Goal: Task Accomplishment & Management: Manage account settings

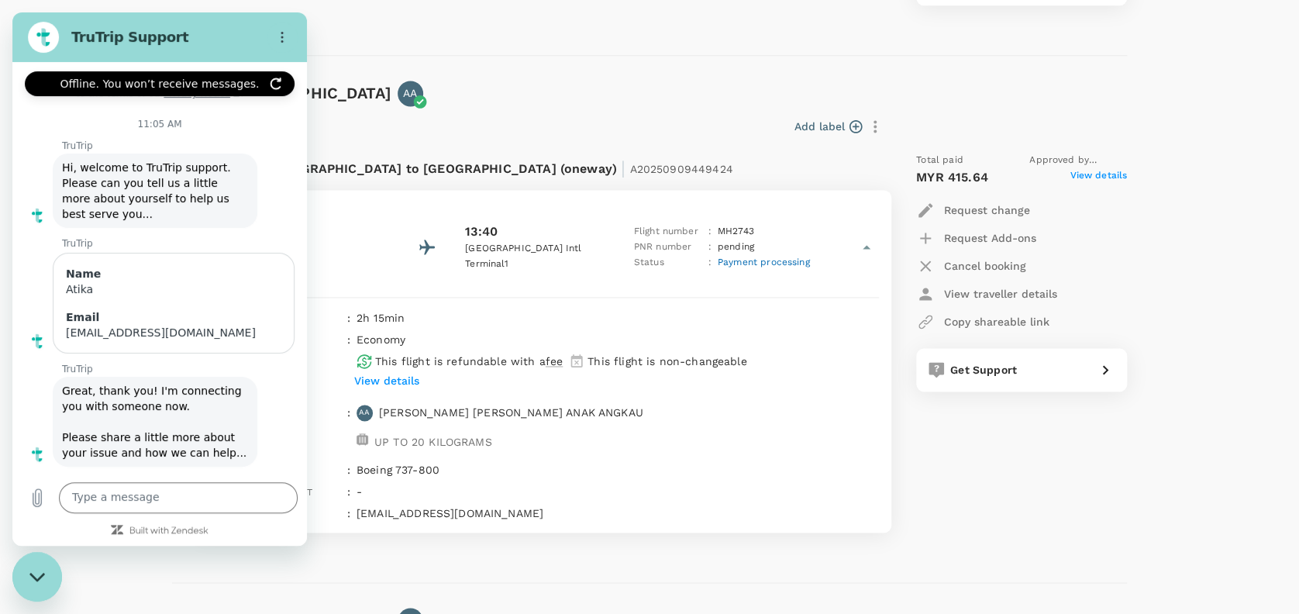
scroll to position [1763, 0]
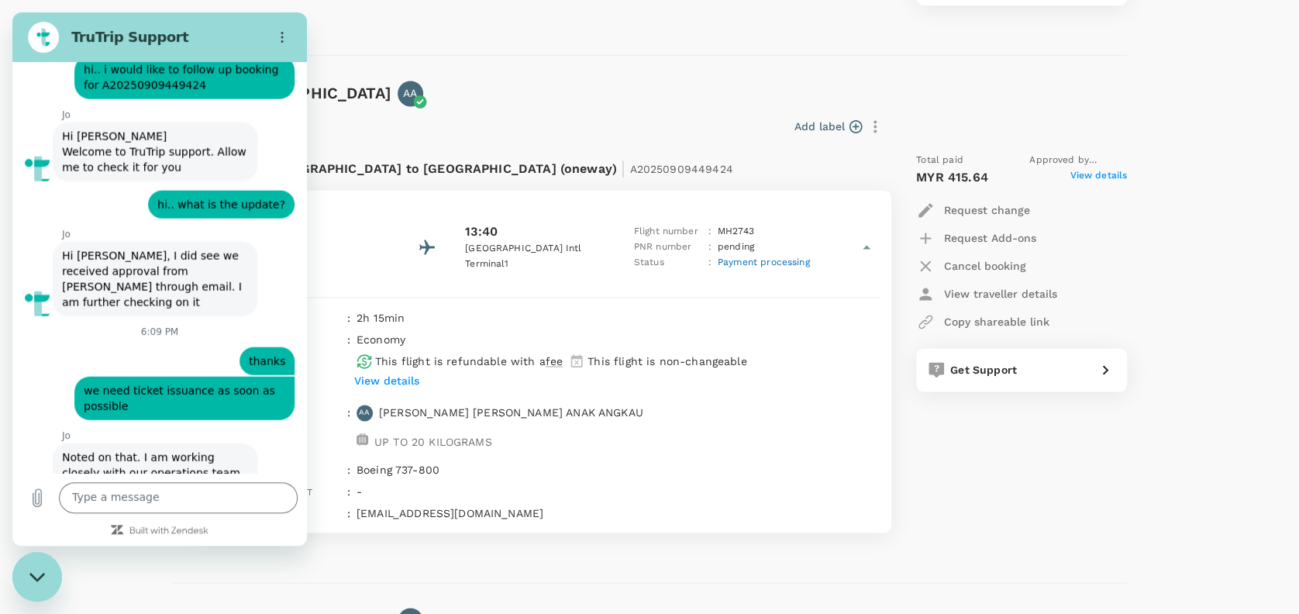
click at [37, 575] on icon "Close messaging window" at bounding box center [37, 577] width 16 height 10
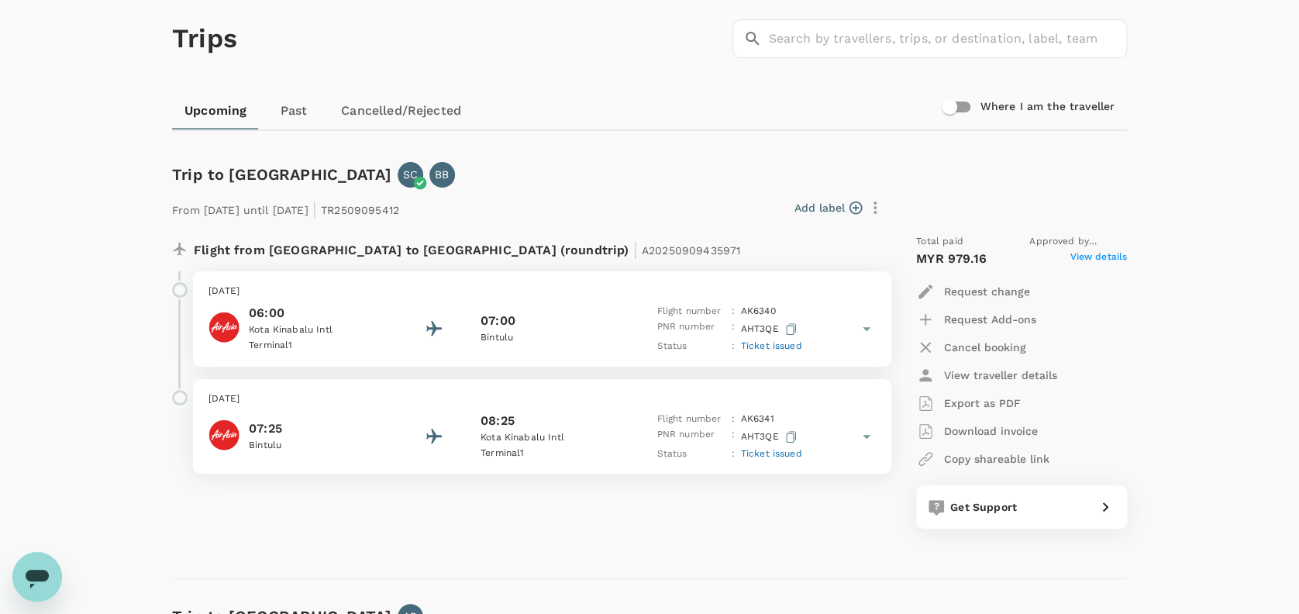
scroll to position [0, 0]
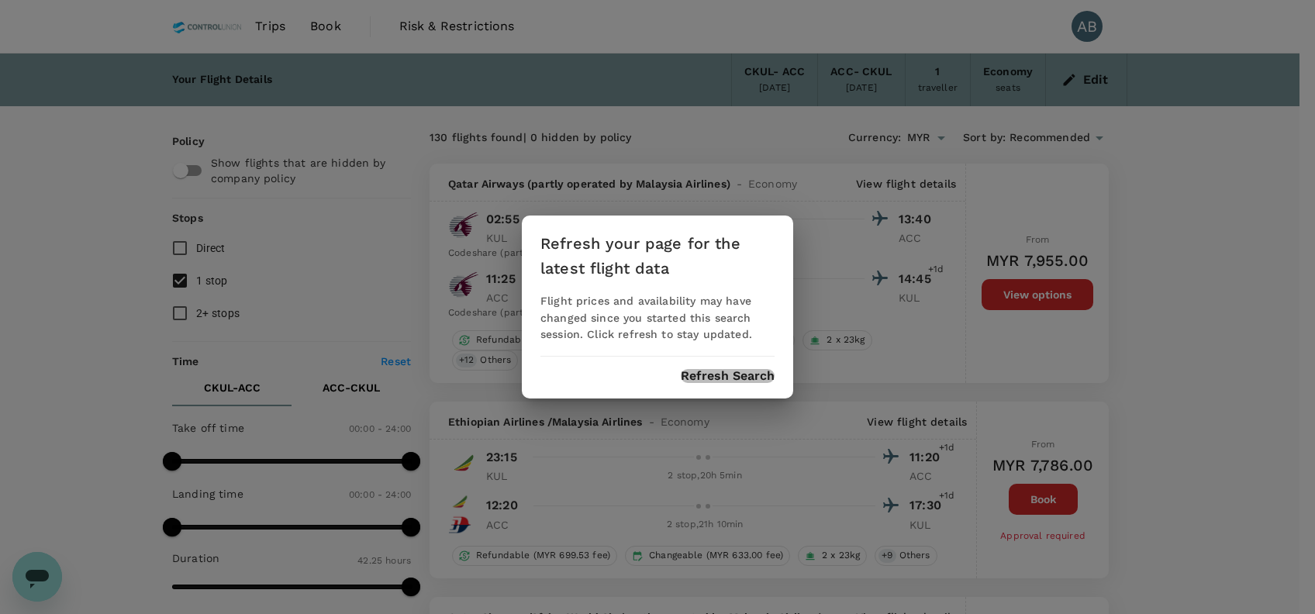
click at [724, 378] on button "Refresh Search" at bounding box center [728, 376] width 94 height 14
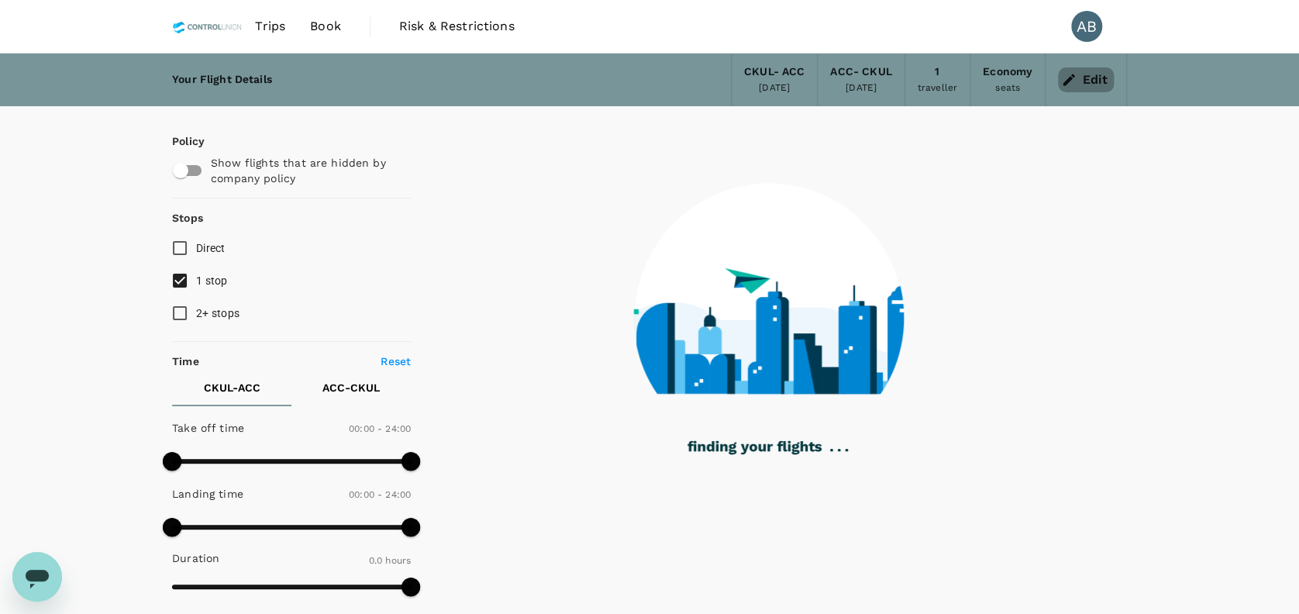
click at [1072, 74] on icon "button" at bounding box center [1069, 80] width 16 height 16
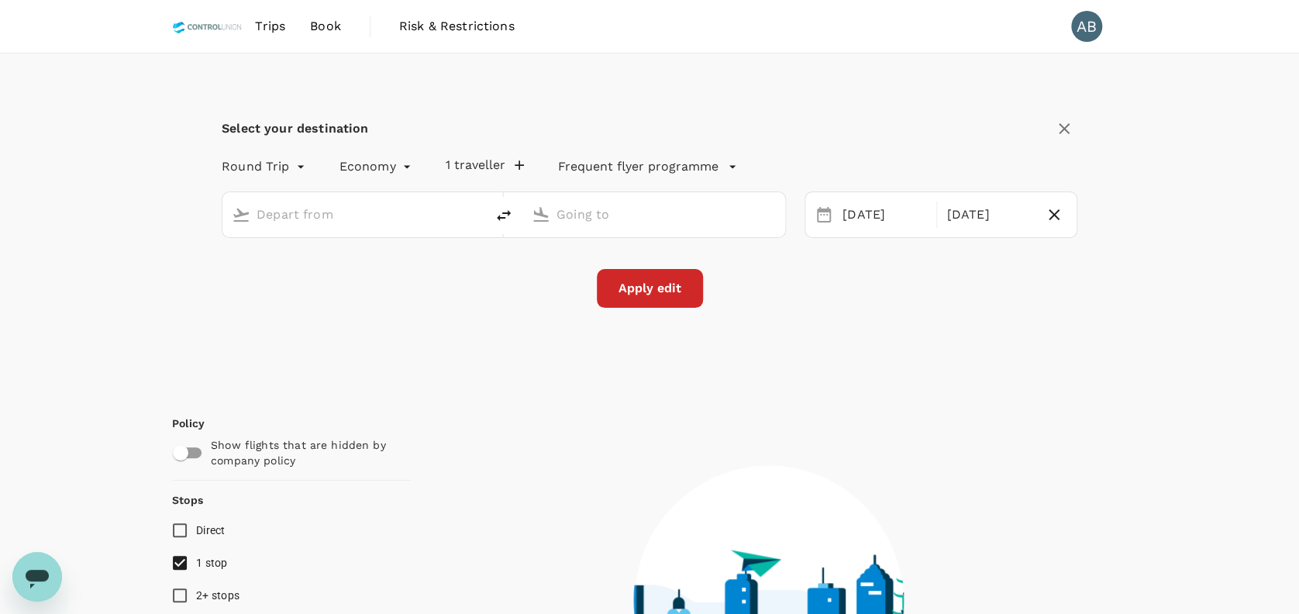
type input "Kuala Lumpur, Malaysia (any)"
type input "Kotoka Intl (ACC)"
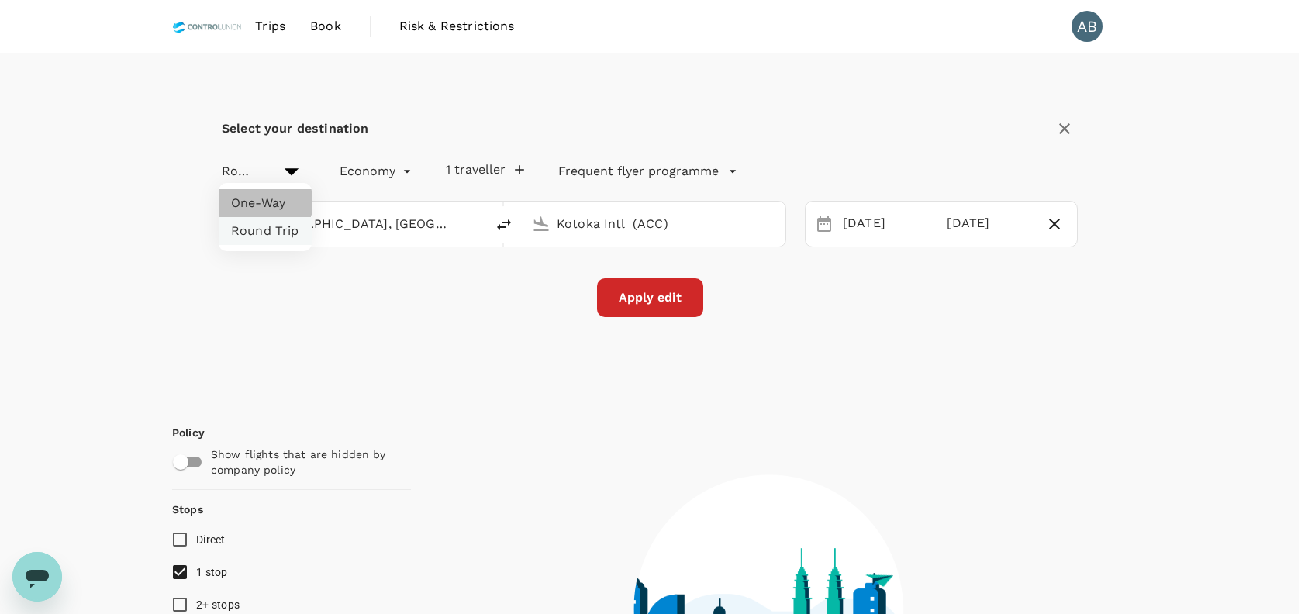
click at [261, 202] on li "One-Way" at bounding box center [265, 203] width 93 height 28
type input "oneway"
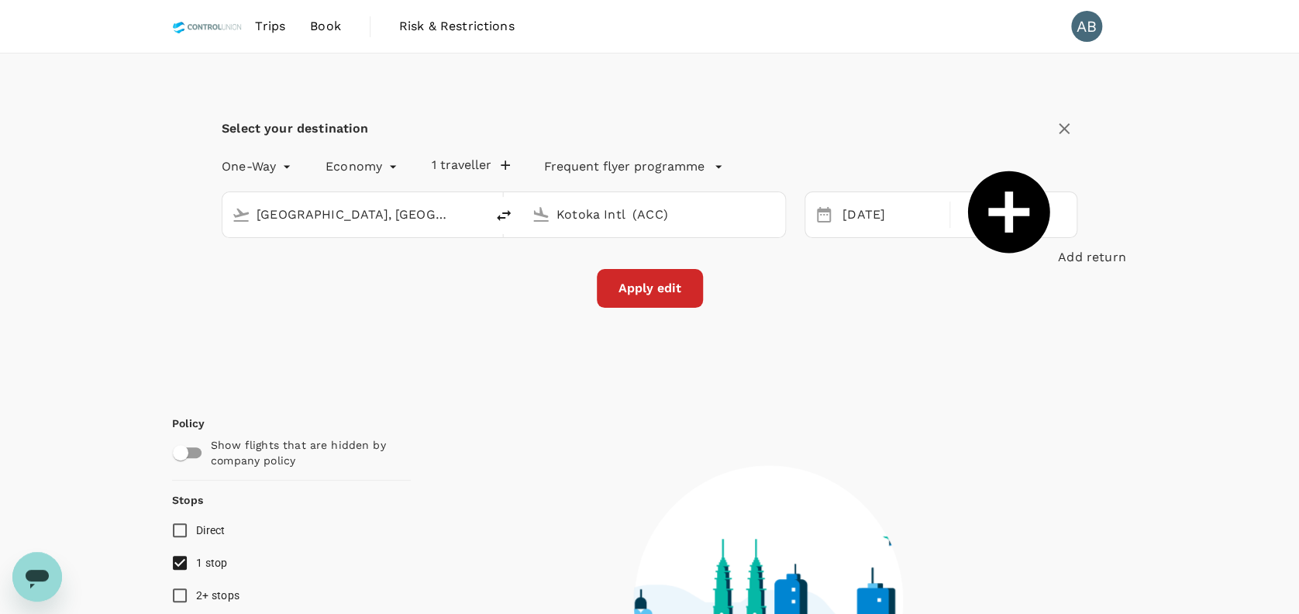
type input "2345"
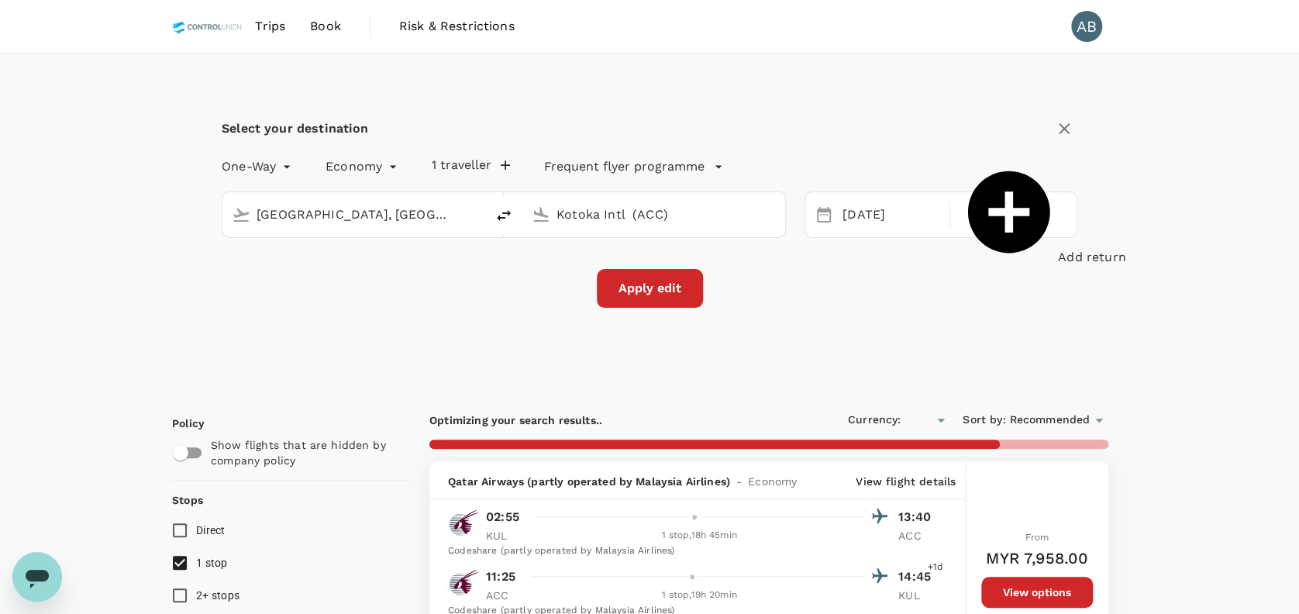
type input "MYR"
click at [609, 213] on input "Kotoka Intl (ACC)" at bounding box center [655, 214] width 196 height 24
click at [694, 216] on input "Kotoka Intl (ACC)" at bounding box center [655, 214] width 196 height 24
click at [339, 31] on span "Book" at bounding box center [325, 26] width 31 height 19
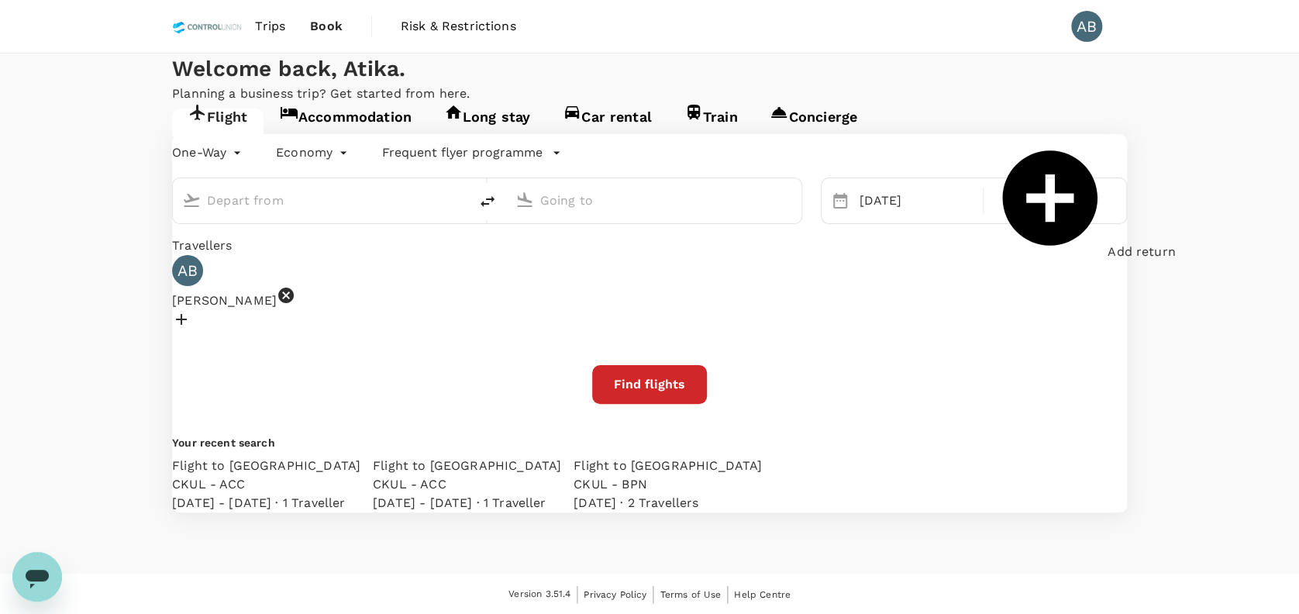
type input "roundtrip"
type input "Kuala Lumpur, Malaysia (any)"
type input "Kotoka Intl (ACC)"
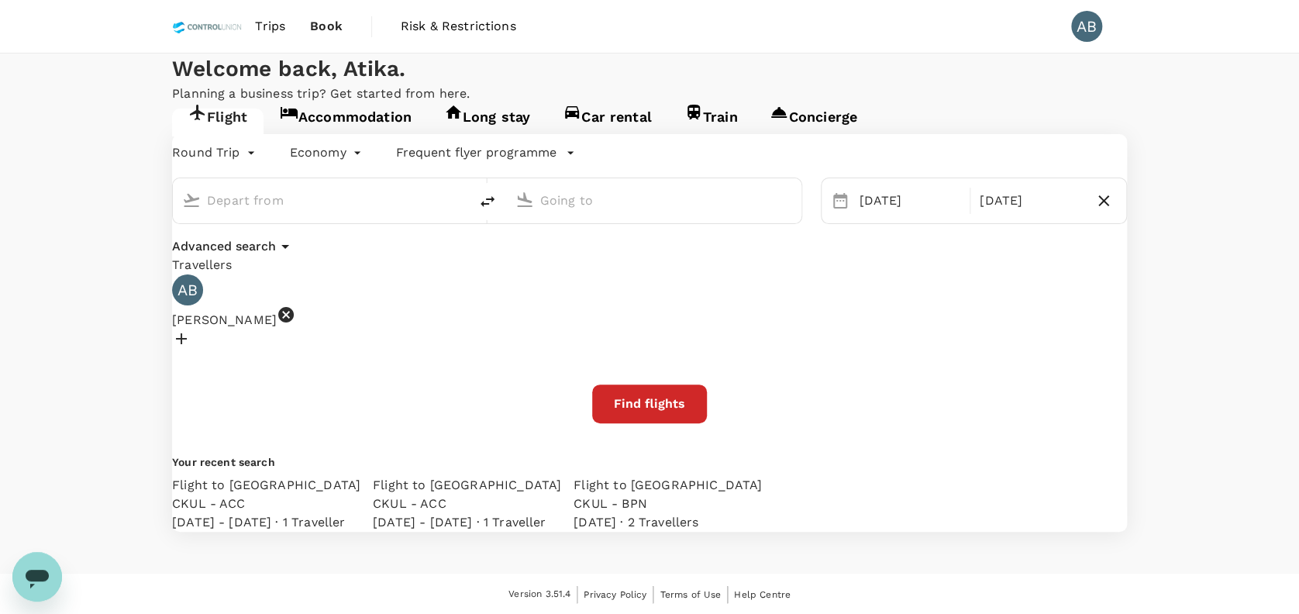
type input "Kuala Lumpur, Malaysia (any)"
type input "Kotoka Intl (ACC)"
click at [628, 212] on input "Kotoka Intl (ACC)" at bounding box center [654, 200] width 229 height 24
type input "Kotoka Intl (ACC)"
click at [327, 212] on input "Kuala Lumpur, Malaysia (any)" at bounding box center [321, 200] width 229 height 24
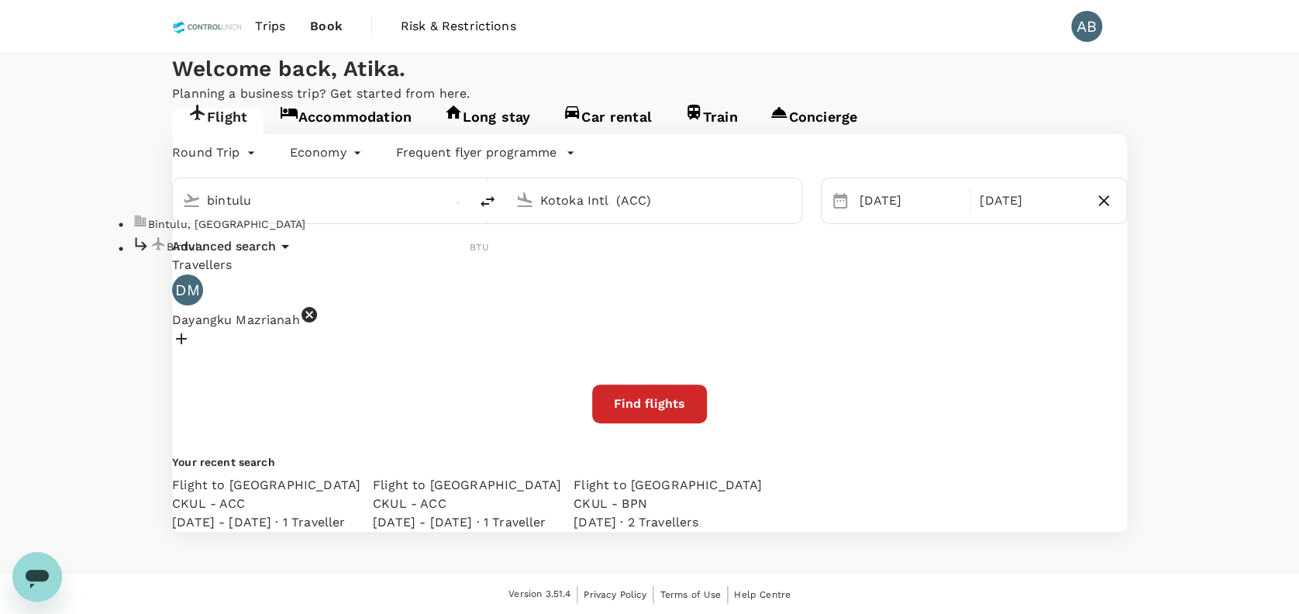
click at [298, 254] on p "Bintulu" at bounding box center [319, 247] width 304 height 16
type input "Bintulu (BTU)"
click at [619, 212] on input "Kotoka Intl (ACC)" at bounding box center [654, 200] width 229 height 24
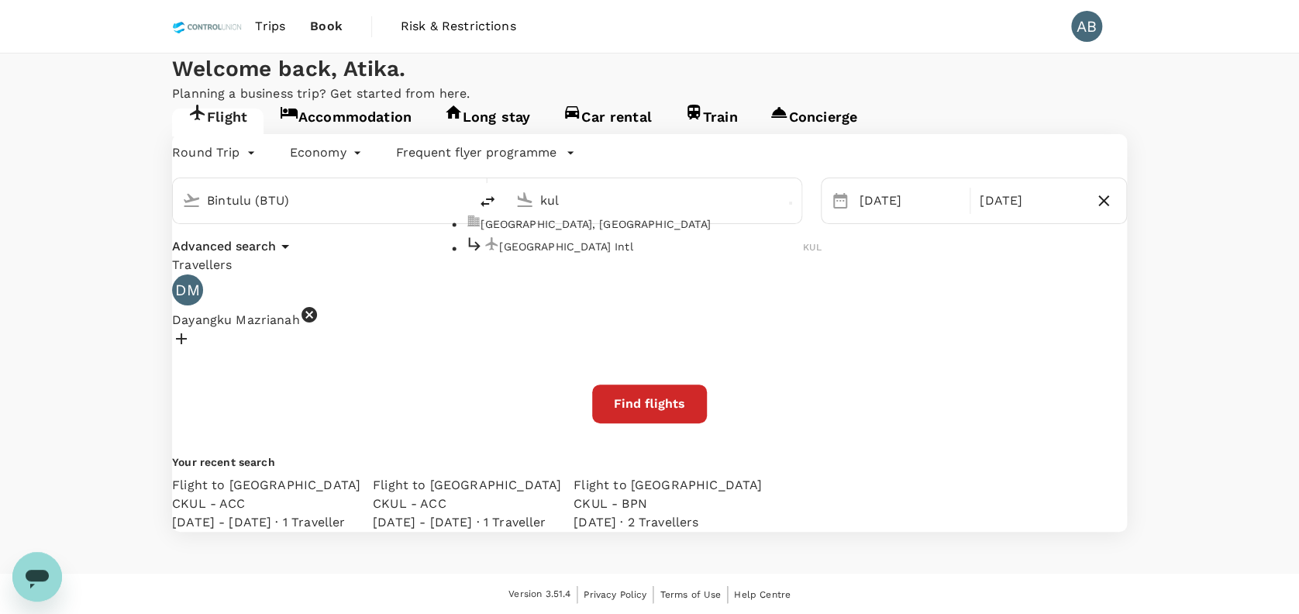
click at [582, 254] on p "[GEOGRAPHIC_DATA] Intl" at bounding box center [651, 247] width 304 height 16
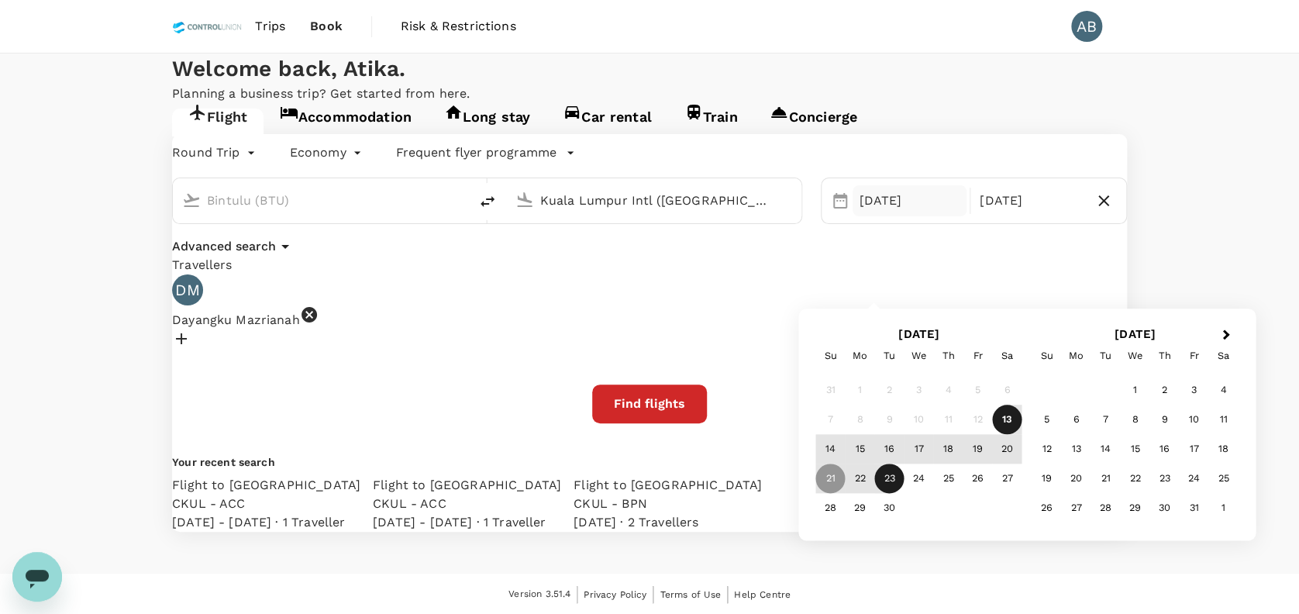
type input "Kuala Lumpur Intl ([GEOGRAPHIC_DATA])"
click at [283, 236] on body "Trips Book Risk & Restrictions AB Welcome back , Atika . Planning a business tr…" at bounding box center [649, 307] width 1299 height 615
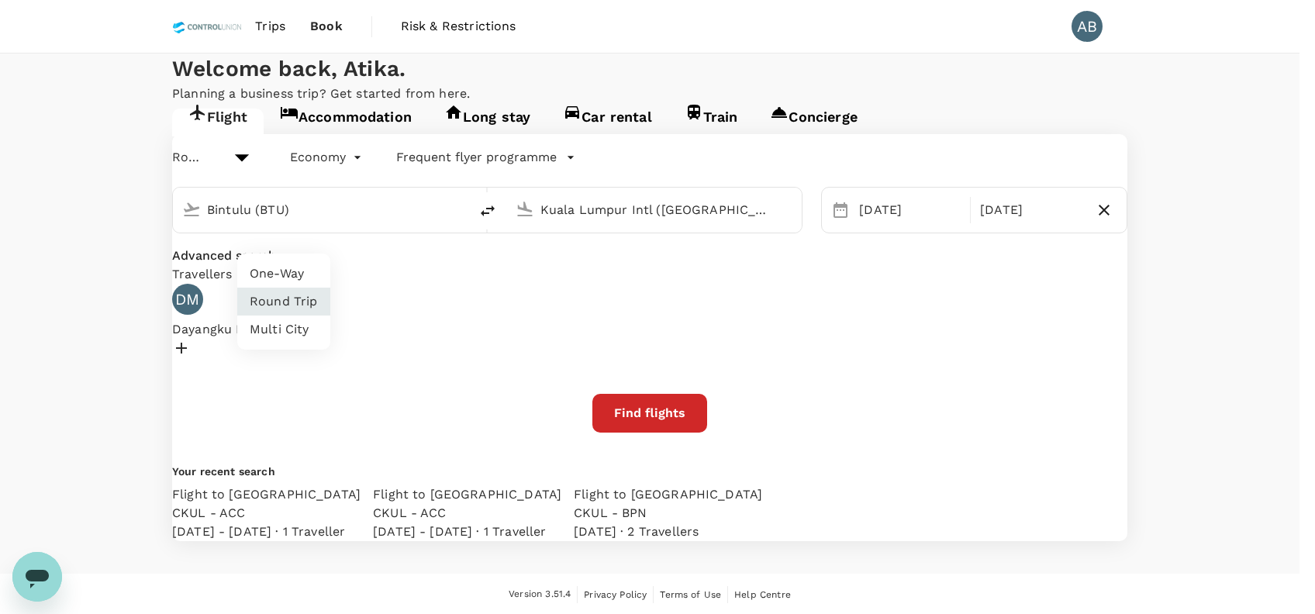
click at [280, 272] on li "One-Way" at bounding box center [283, 274] width 93 height 28
type input "oneway"
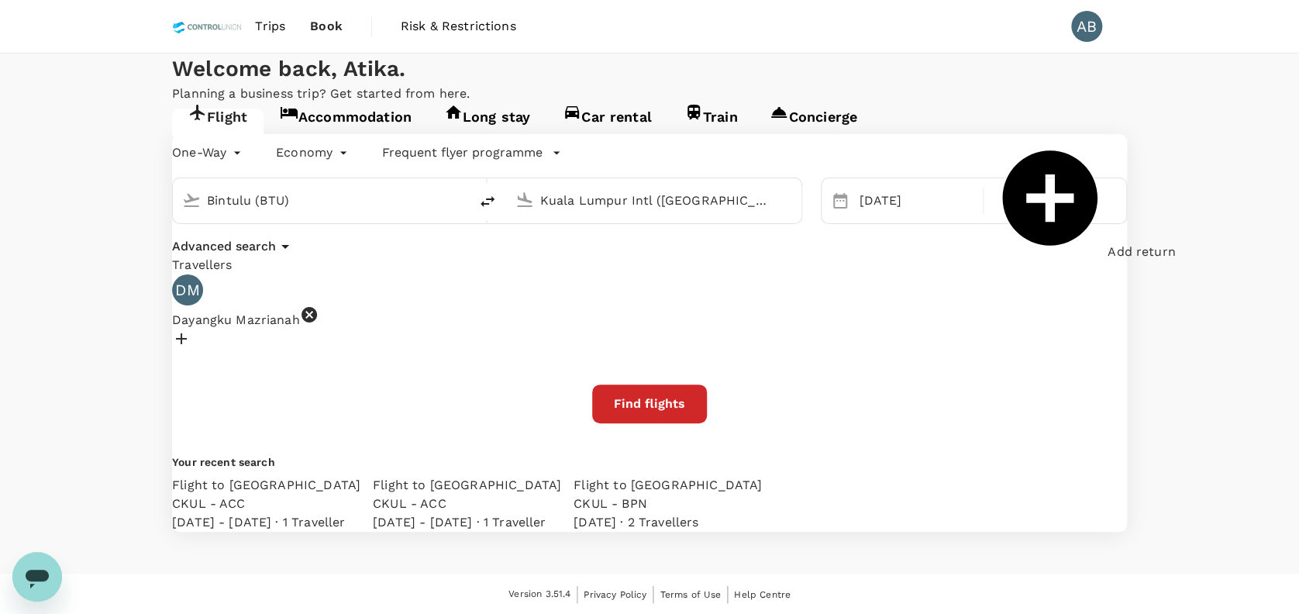
click at [849, 216] on div "21 Sep" at bounding box center [915, 200] width 133 height 31
click at [831, 210] on icon at bounding box center [840, 200] width 19 height 19
click at [853, 216] on div "21 Sep" at bounding box center [916, 200] width 127 height 31
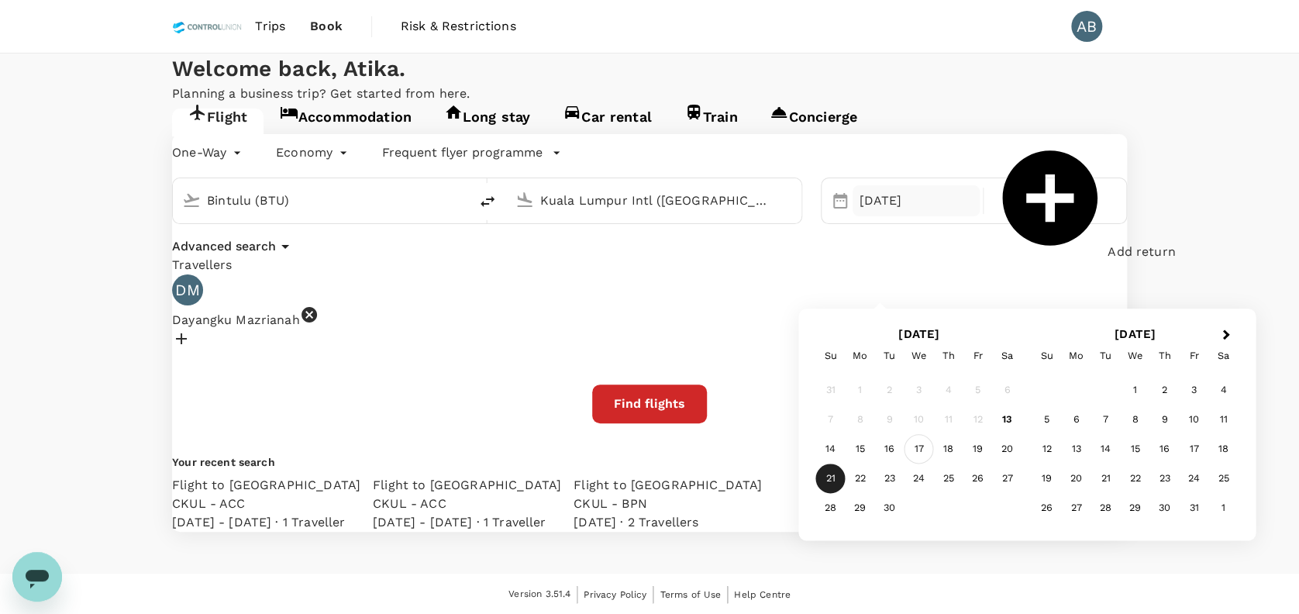
click at [915, 449] on div "17" at bounding box center [919, 449] width 29 height 29
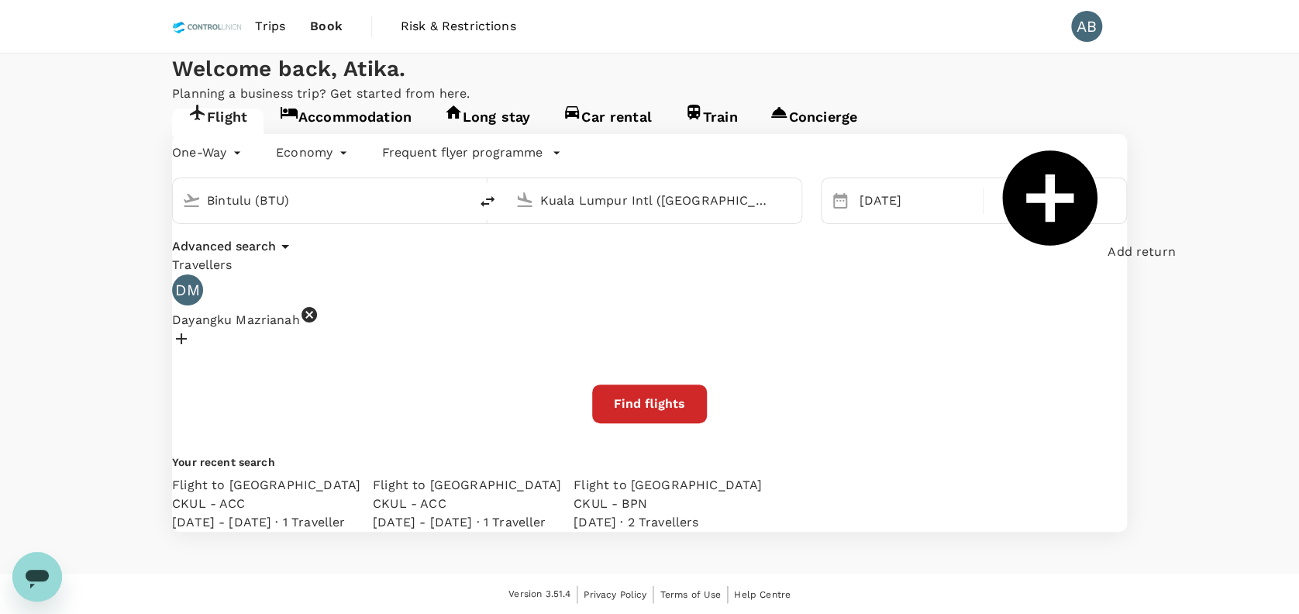
click at [775, 353] on div "One-Way oneway Economy economy Frequent flyer programme Bintulu (BTU) Kuala Lum…" at bounding box center [649, 333] width 955 height 398
click at [317, 322] on icon at bounding box center [310, 315] width 16 height 16
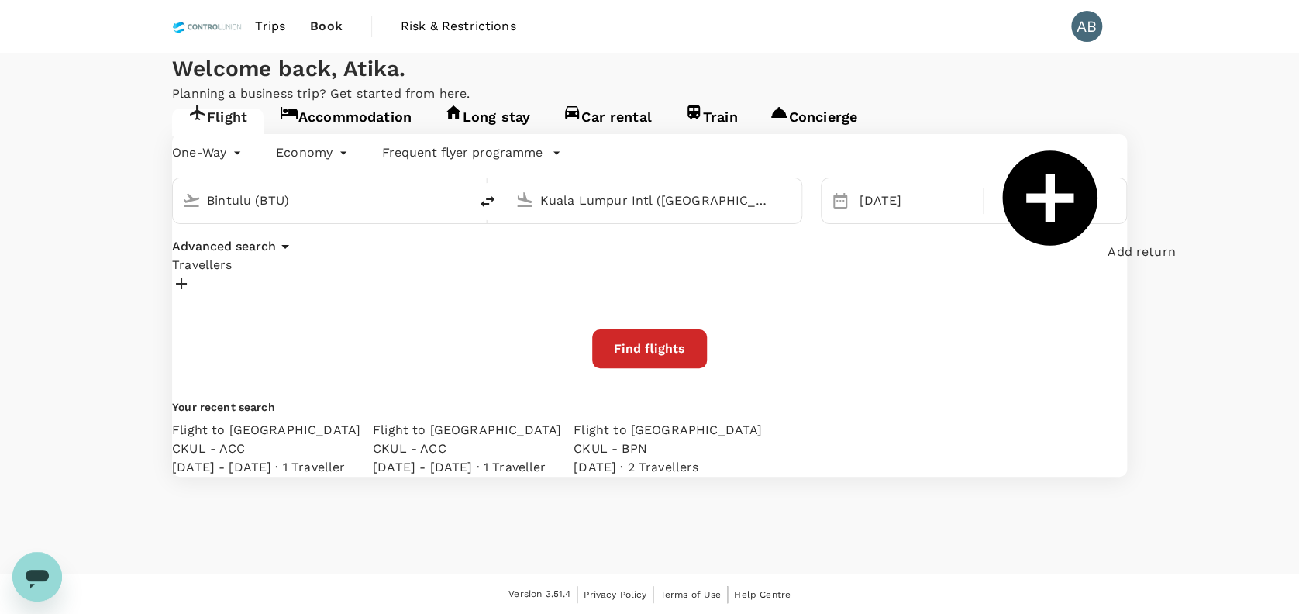
click at [260, 298] on div at bounding box center [649, 286] width 955 height 24
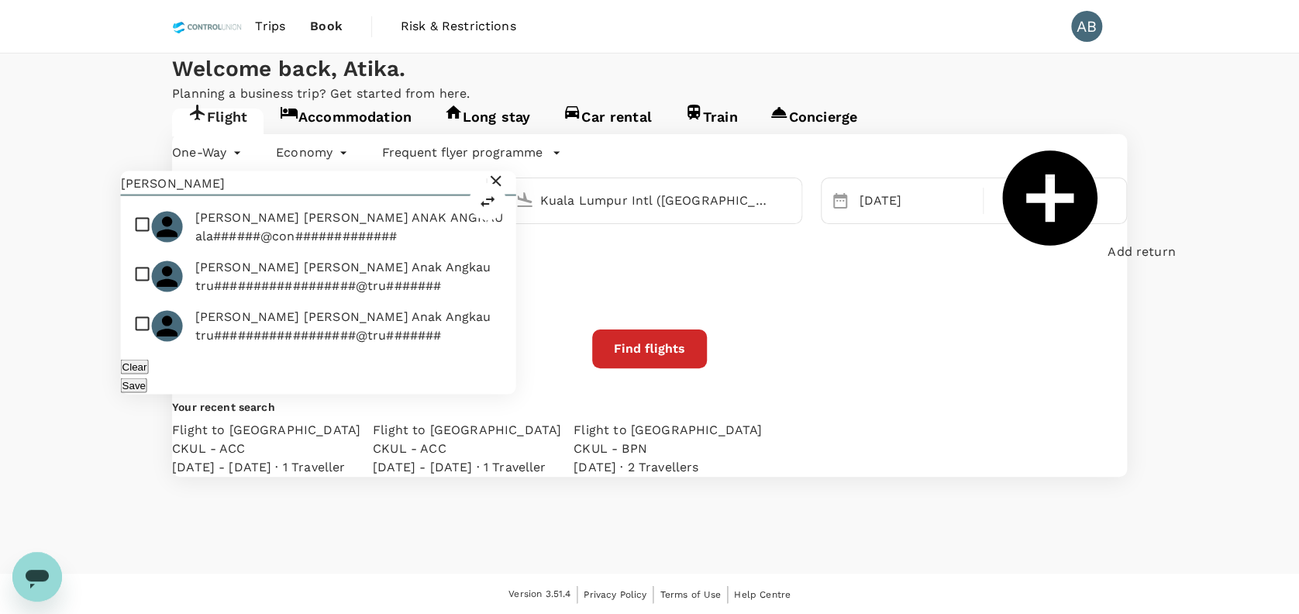
type input "aida"
click at [149, 202] on input "checkbox" at bounding box center [318, 227] width 395 height 50
checkbox input "true"
click at [147, 377] on button "Save" at bounding box center [134, 384] width 26 height 15
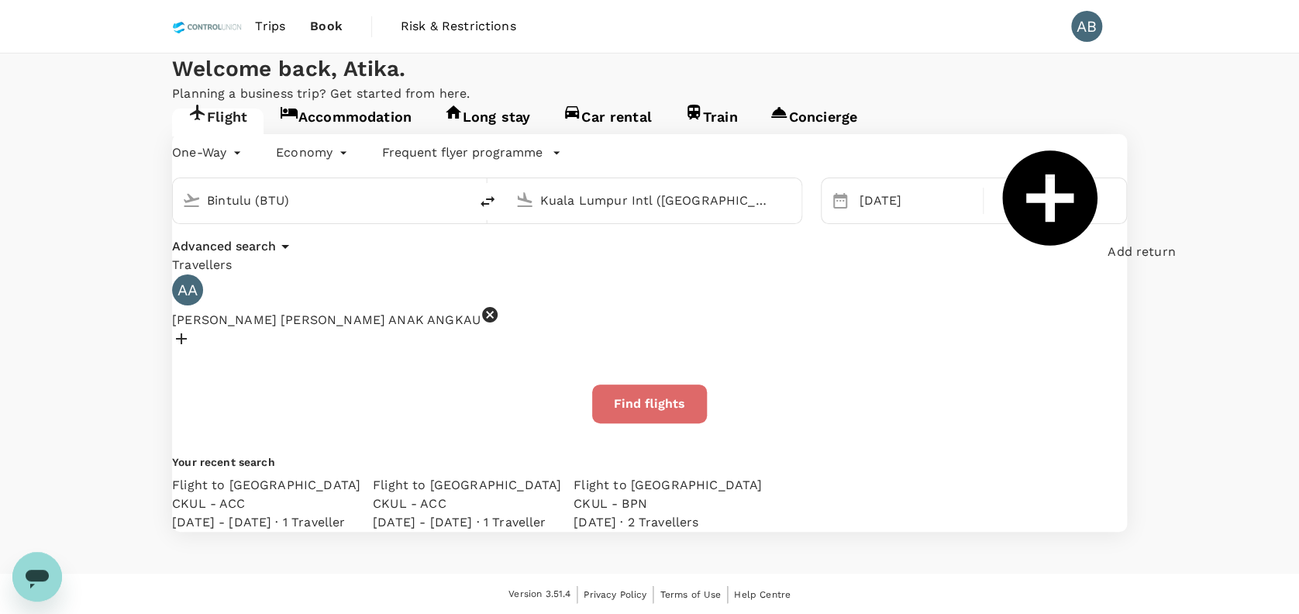
click at [669, 423] on button "Find flights" at bounding box center [649, 403] width 115 height 39
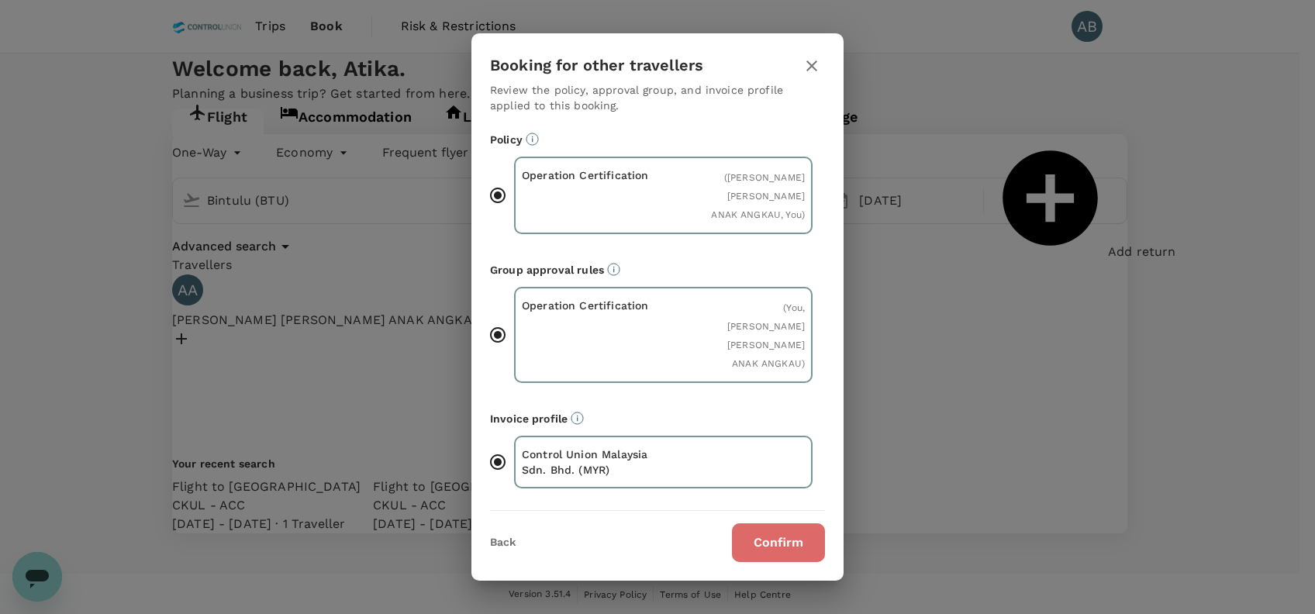
click at [775, 524] on button "Confirm" at bounding box center [778, 542] width 93 height 39
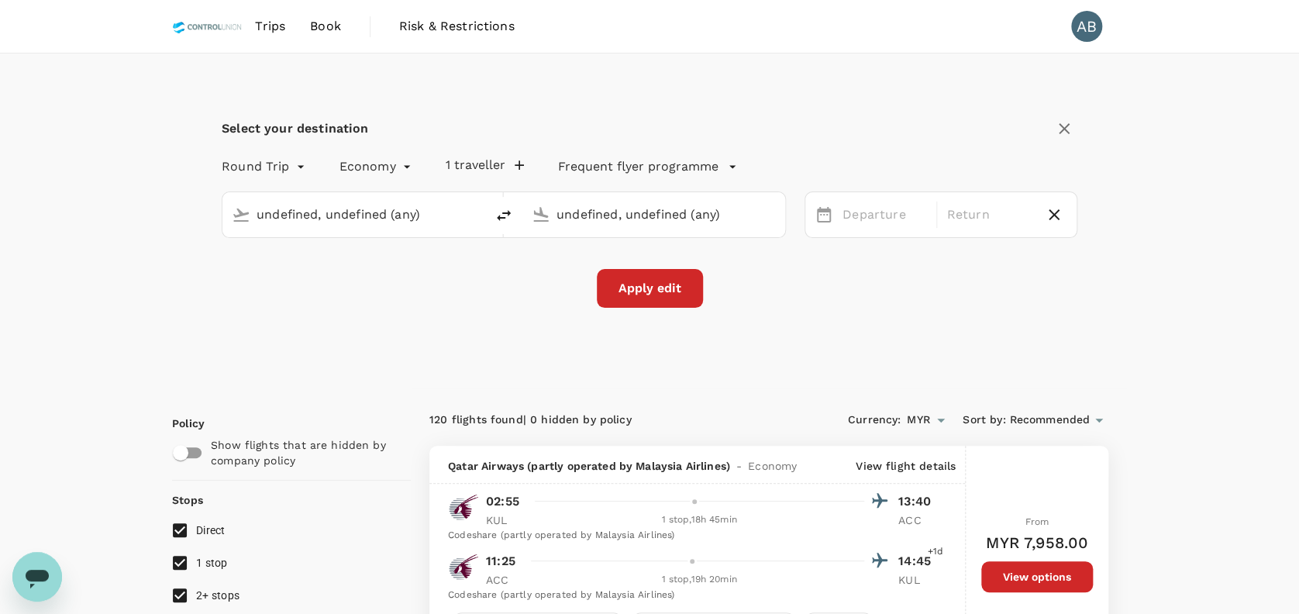
type input "1440"
type input "Kuala Lumpur, Malaysia (any)"
type input "Kotoka Intl (ACC)"
type input "oneway"
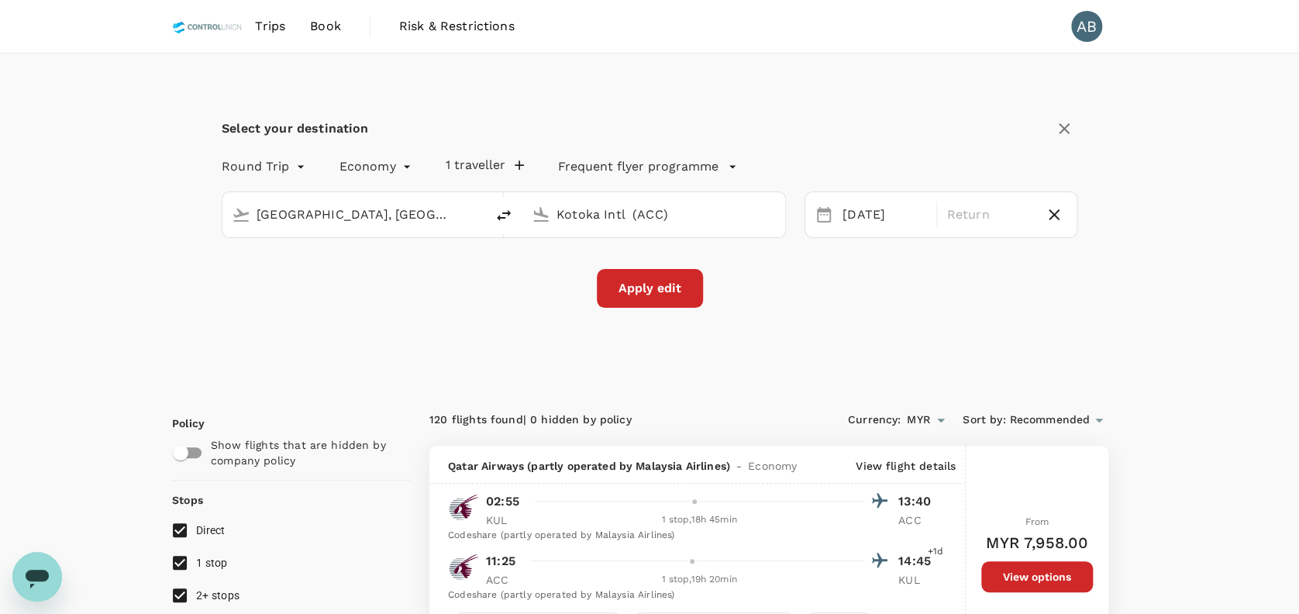
type input "Bintulu (BTU)"
type input "Kuala Lumpur Intl ([GEOGRAPHIC_DATA])"
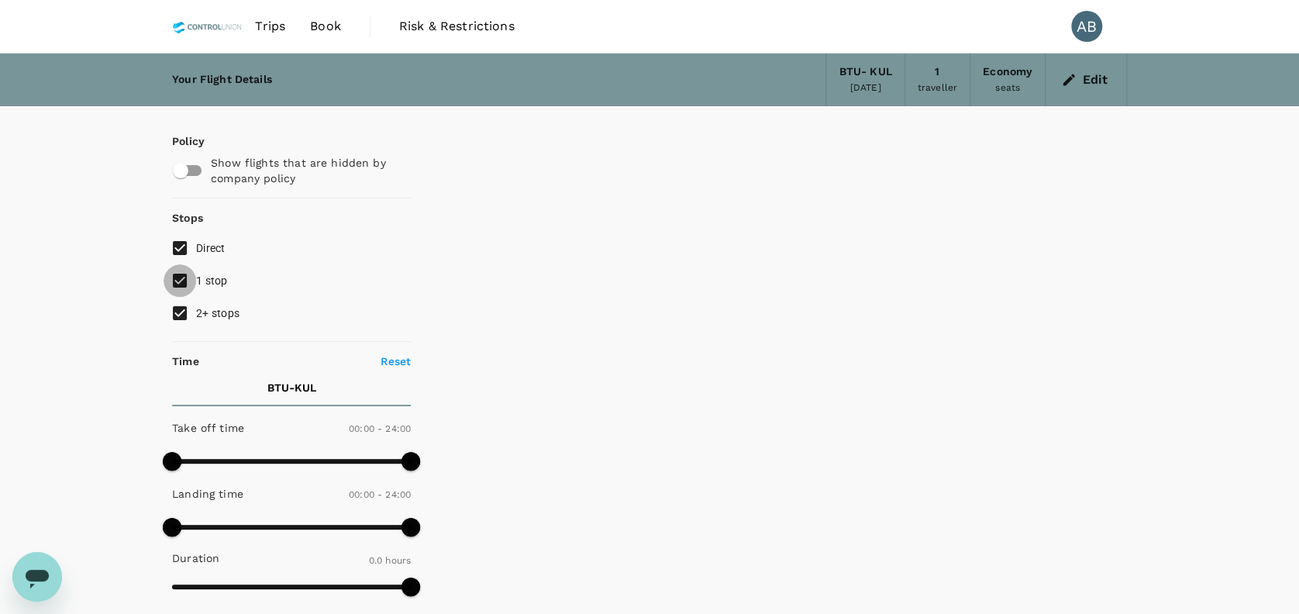
click at [177, 277] on input "1 stop" at bounding box center [180, 280] width 33 height 33
checkbox input "false"
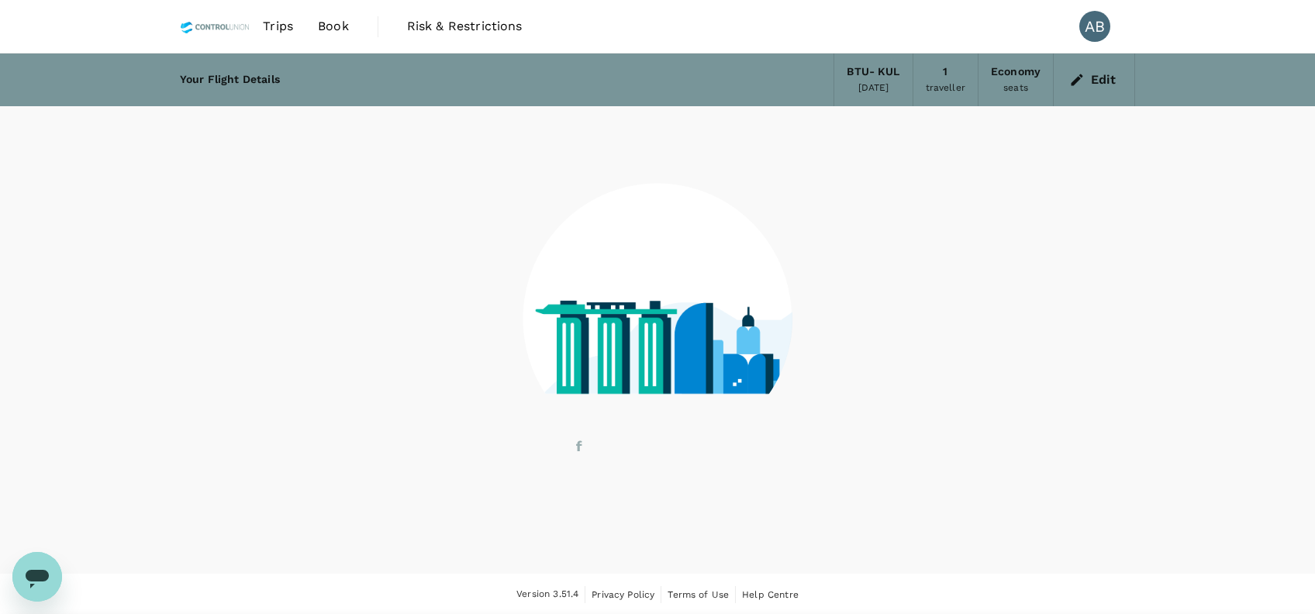
click at [182, 323] on div at bounding box center [657, 308] width 955 height 405
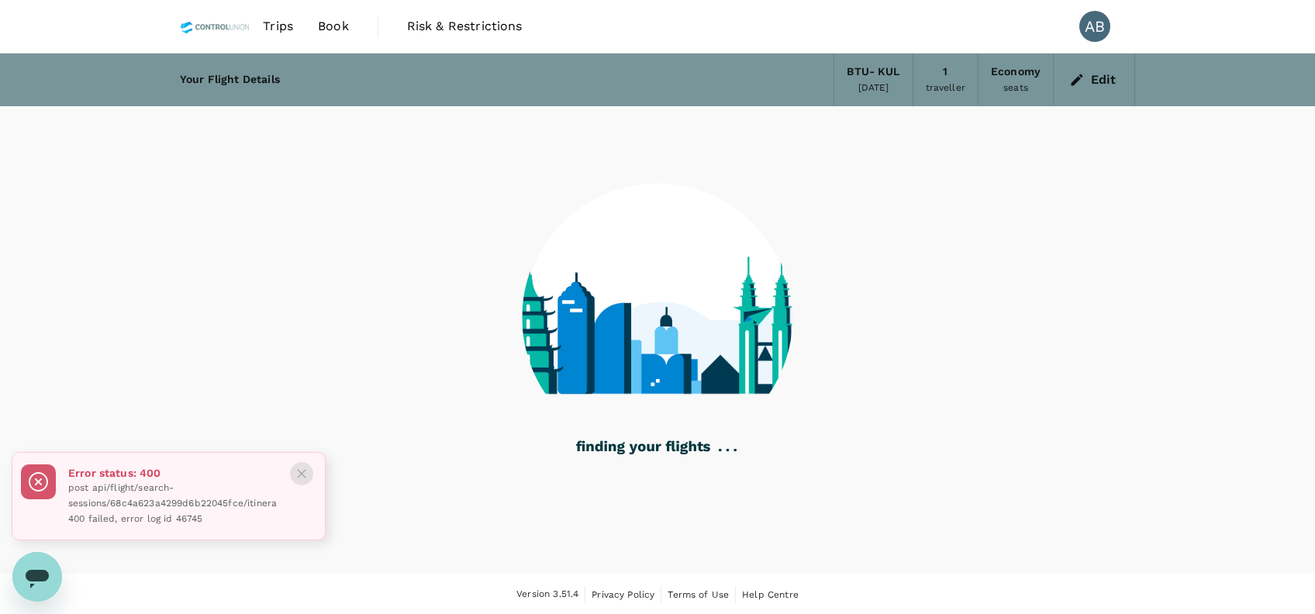
click at [307, 466] on icon "Close" at bounding box center [302, 474] width 16 height 16
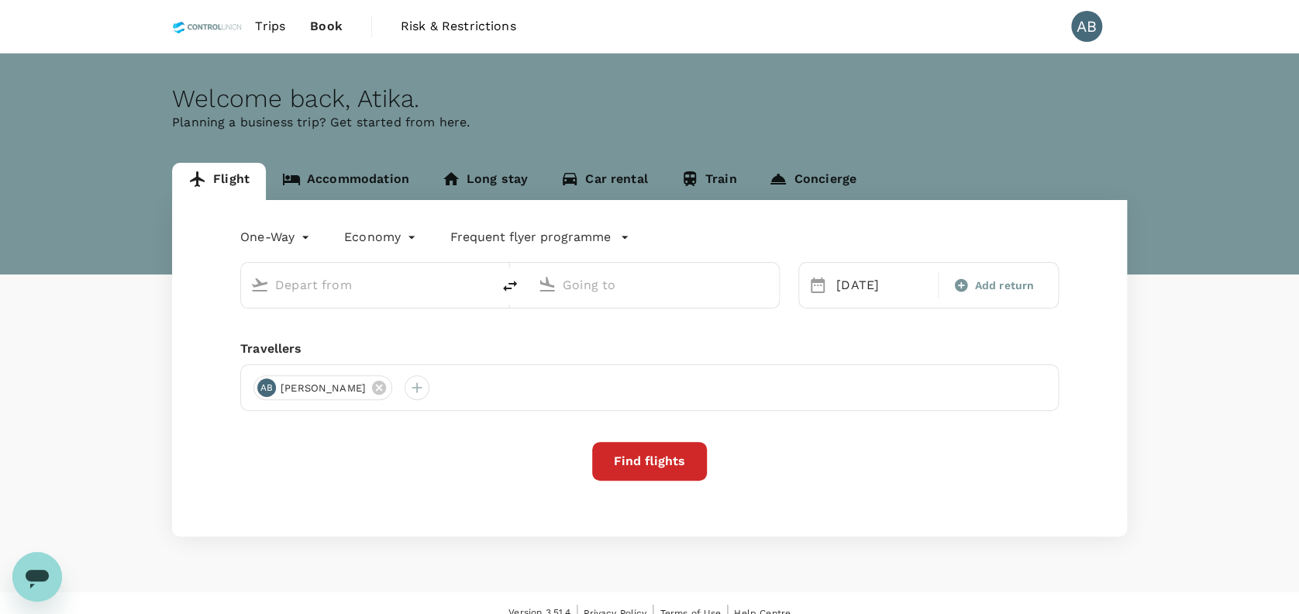
type input "Bintulu (BTU)"
type input "Kuala Lumpur Intl ([GEOGRAPHIC_DATA])"
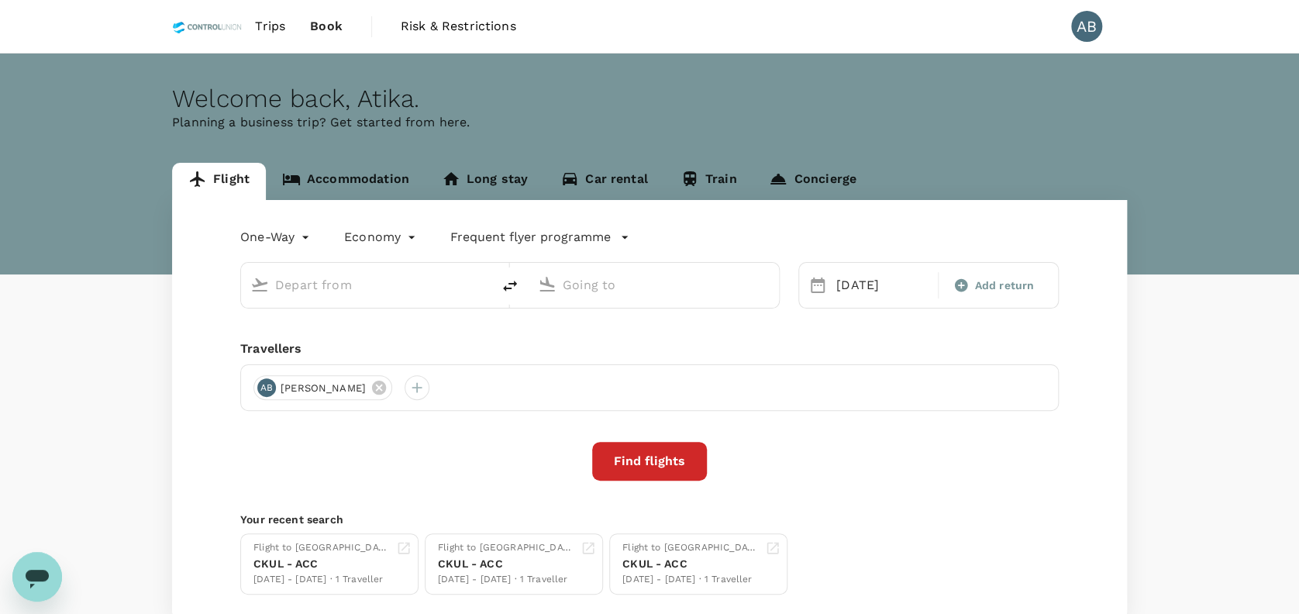
type input "Bintulu (BTU)"
type input "Kuala Lumpur Intl (KUL)"
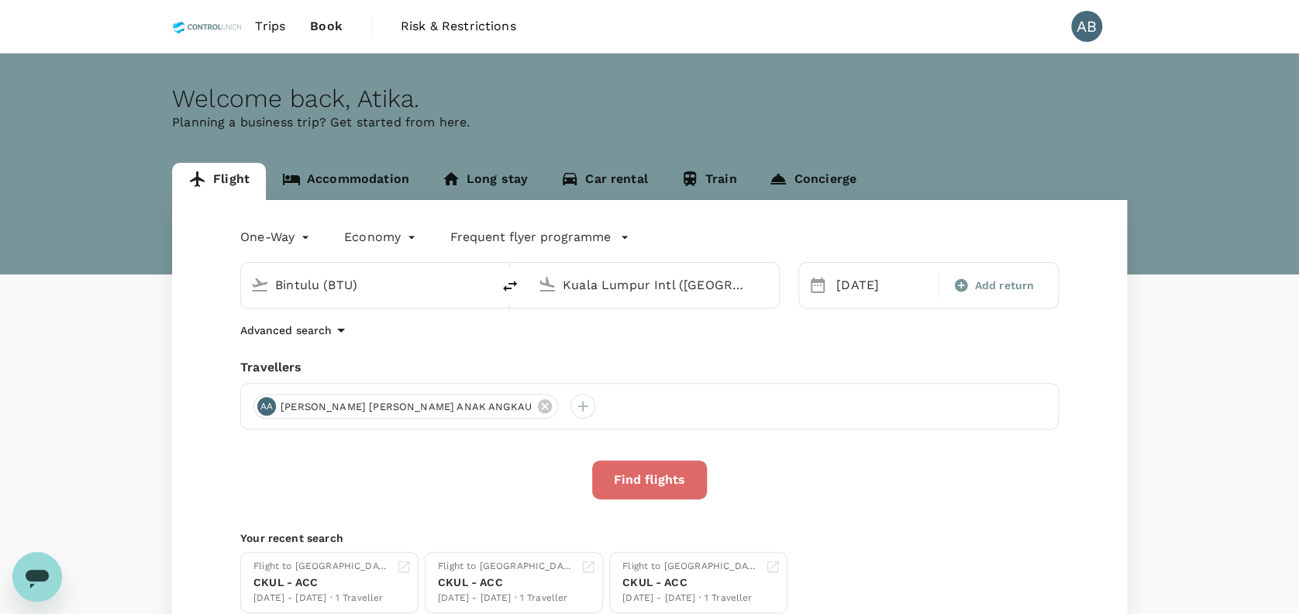
click at [672, 496] on button "Find flights" at bounding box center [649, 479] width 115 height 39
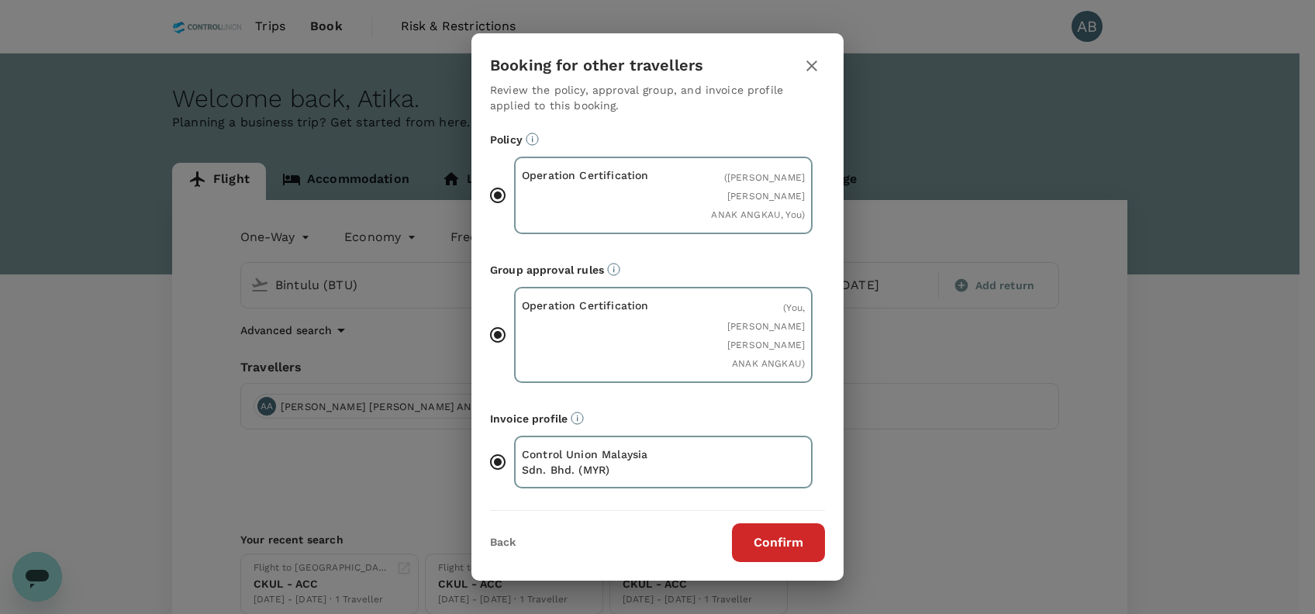
click at [792, 523] on button "Confirm" at bounding box center [778, 542] width 93 height 39
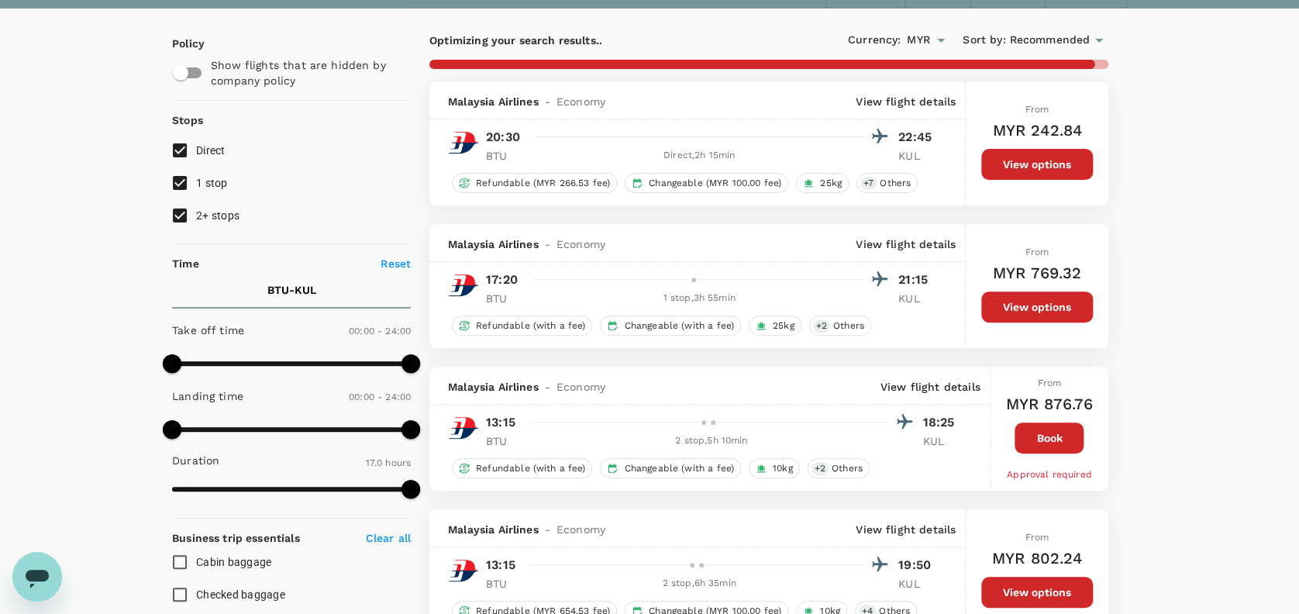
scroll to position [206, 0]
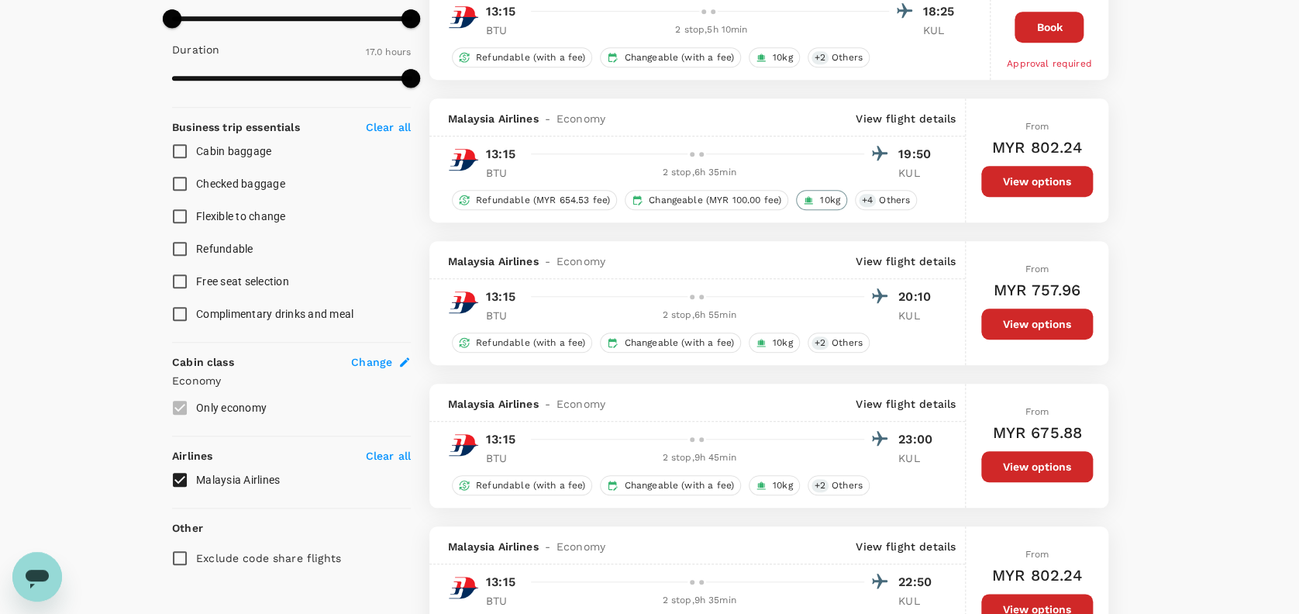
type input "1565"
checkbox input "false"
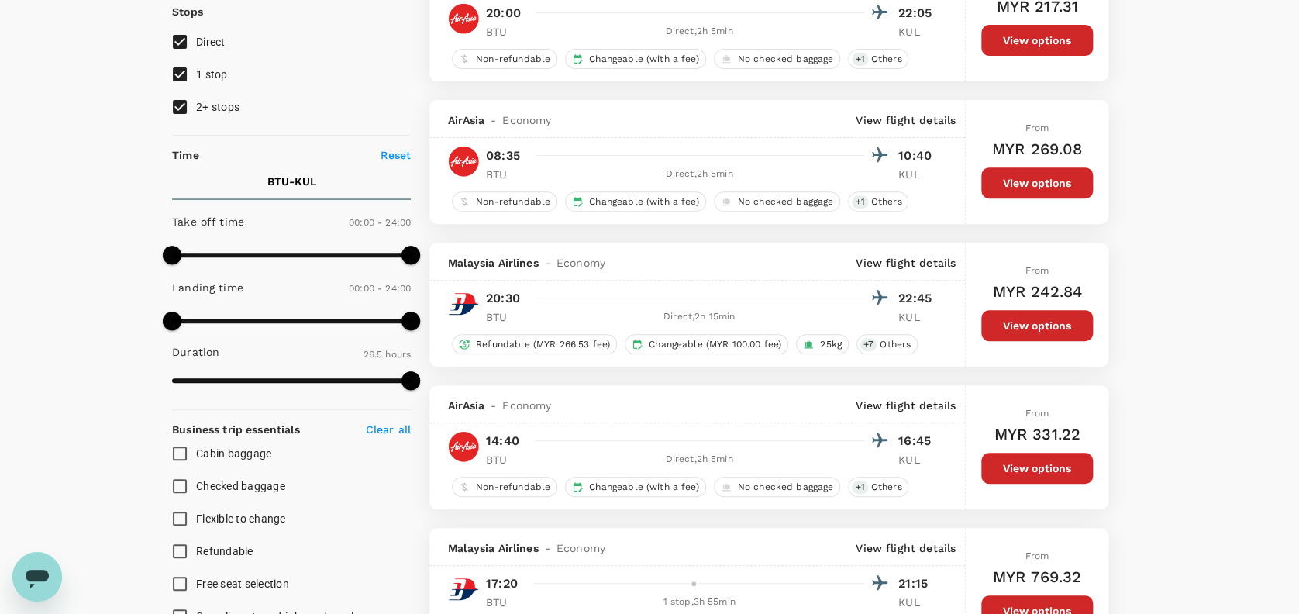
scroll to position [103, 0]
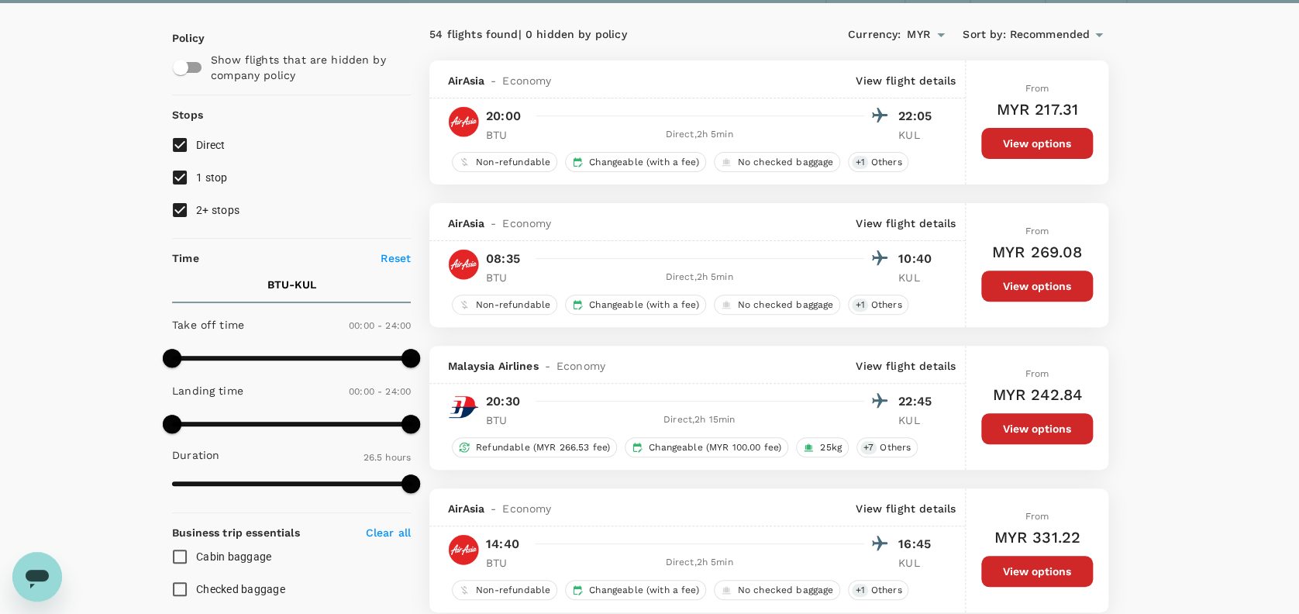
click at [1067, 285] on button "View options" at bounding box center [1037, 286] width 112 height 31
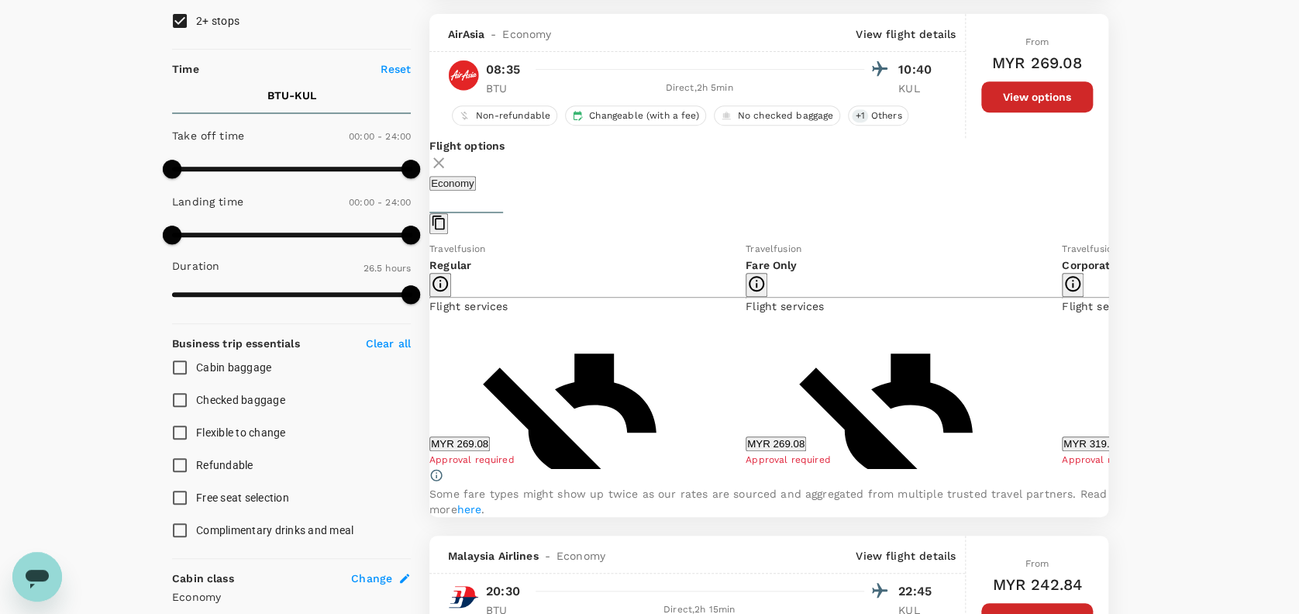
scroll to position [306, 0]
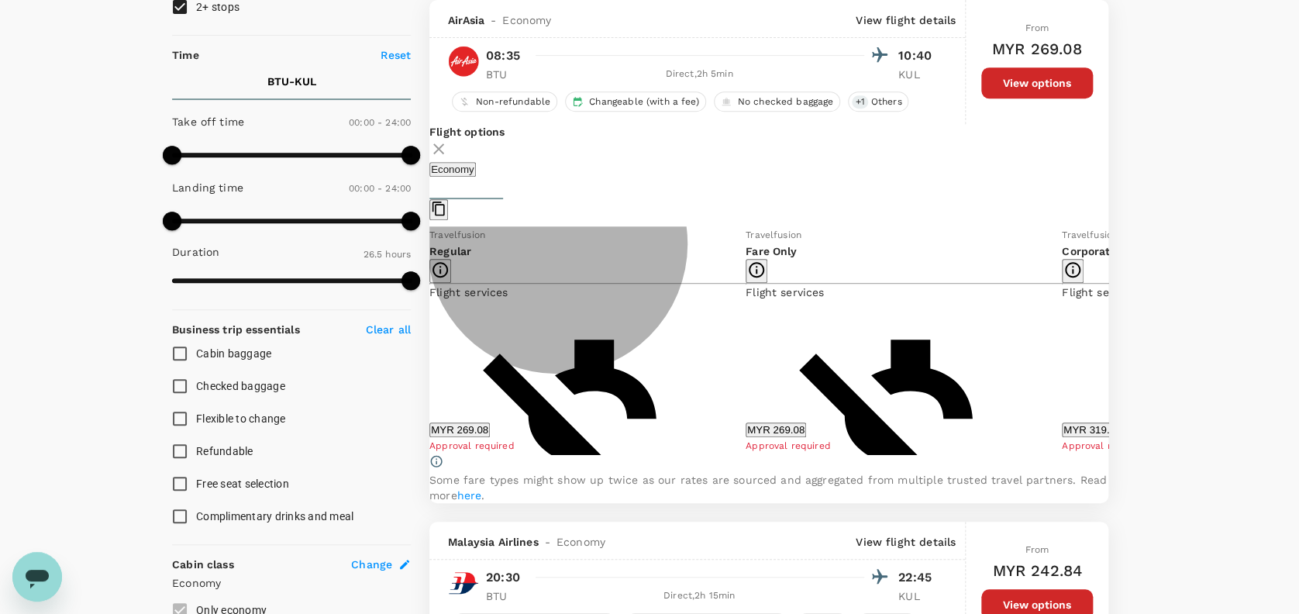
click at [490, 435] on button "MYR 269.08" at bounding box center [459, 429] width 60 height 15
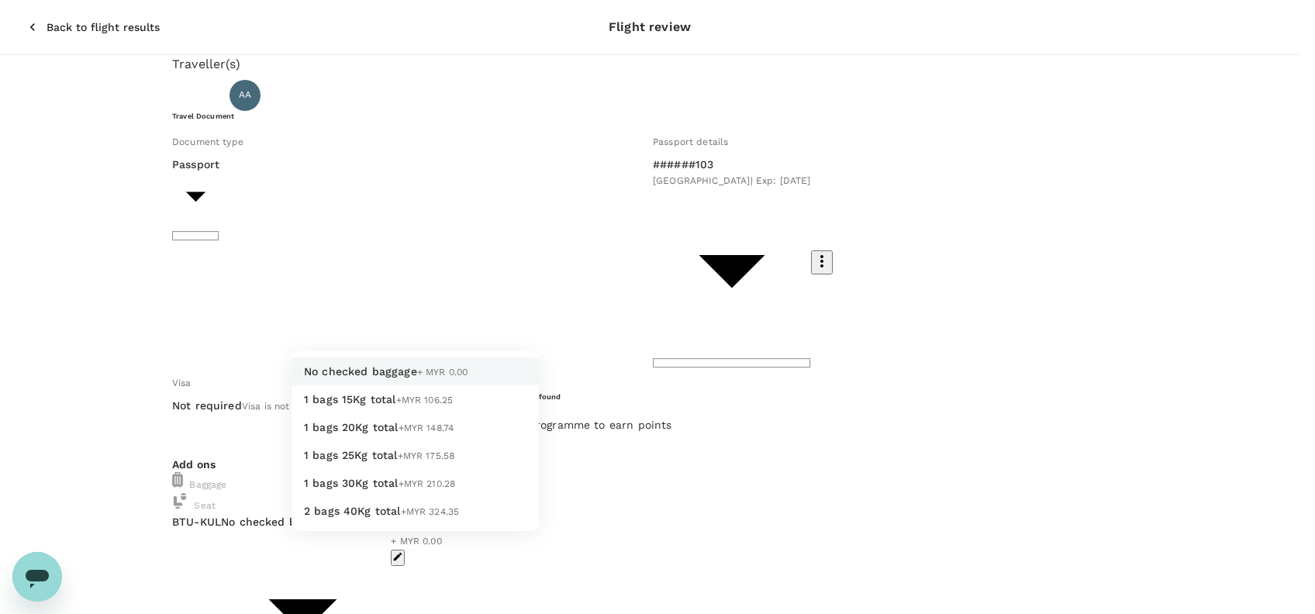
click at [372, 433] on span "1 bags 20Kg total" at bounding box center [351, 427] width 95 height 12
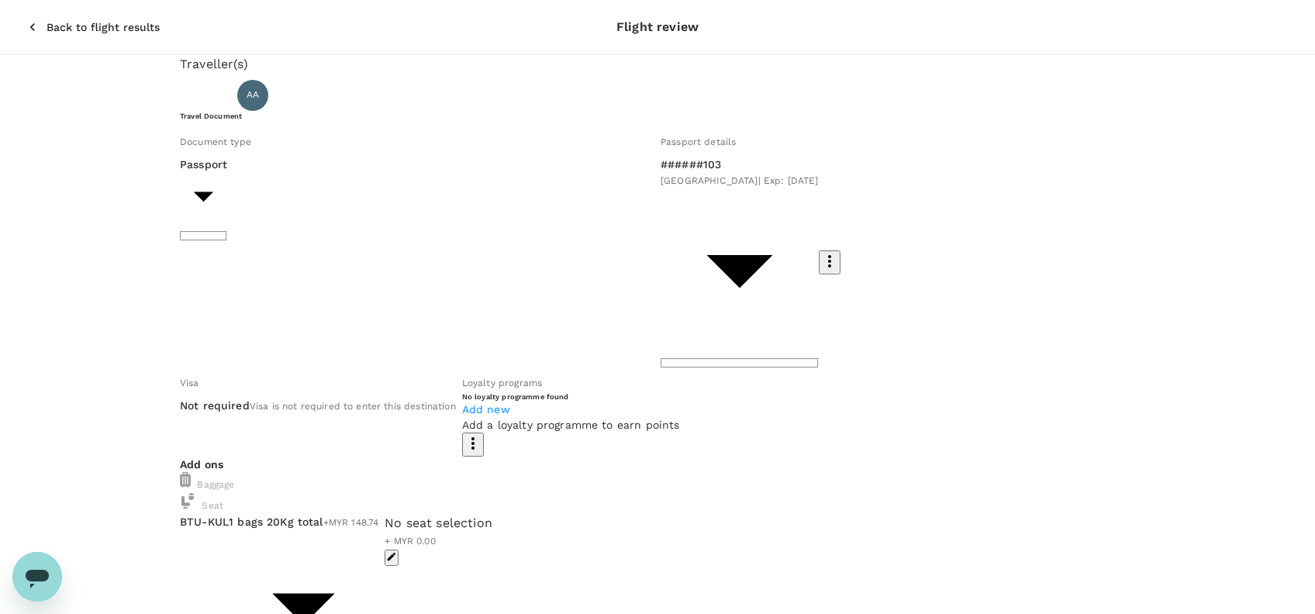
type input "2 - 148.74"
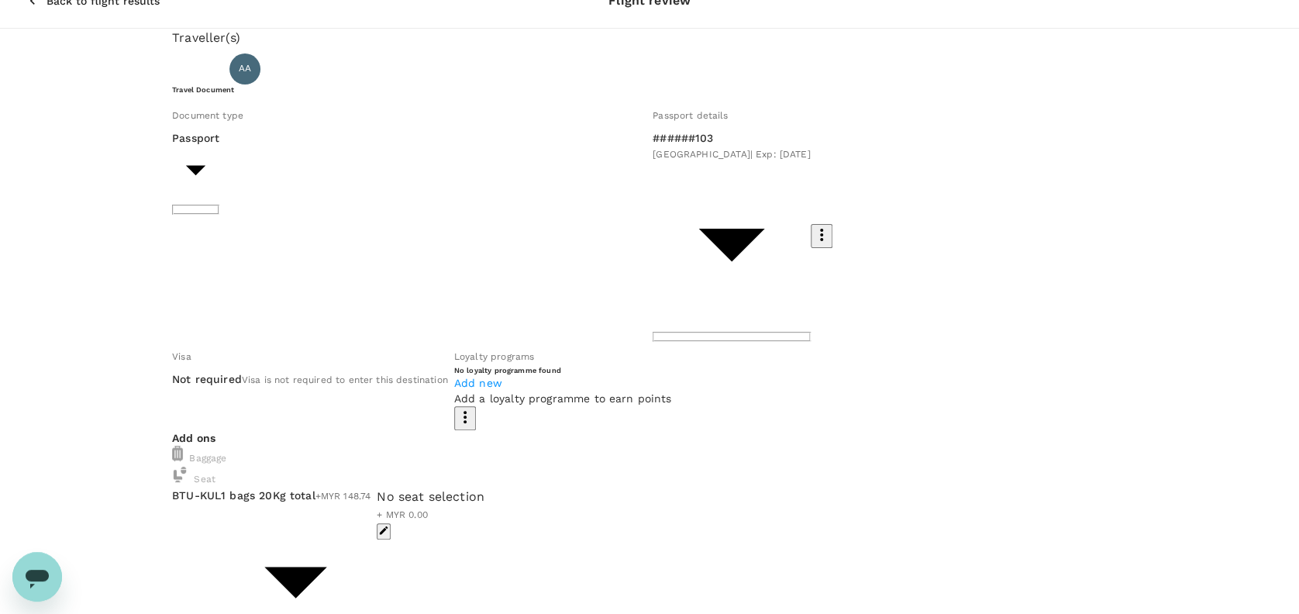
scroll to position [40, 0]
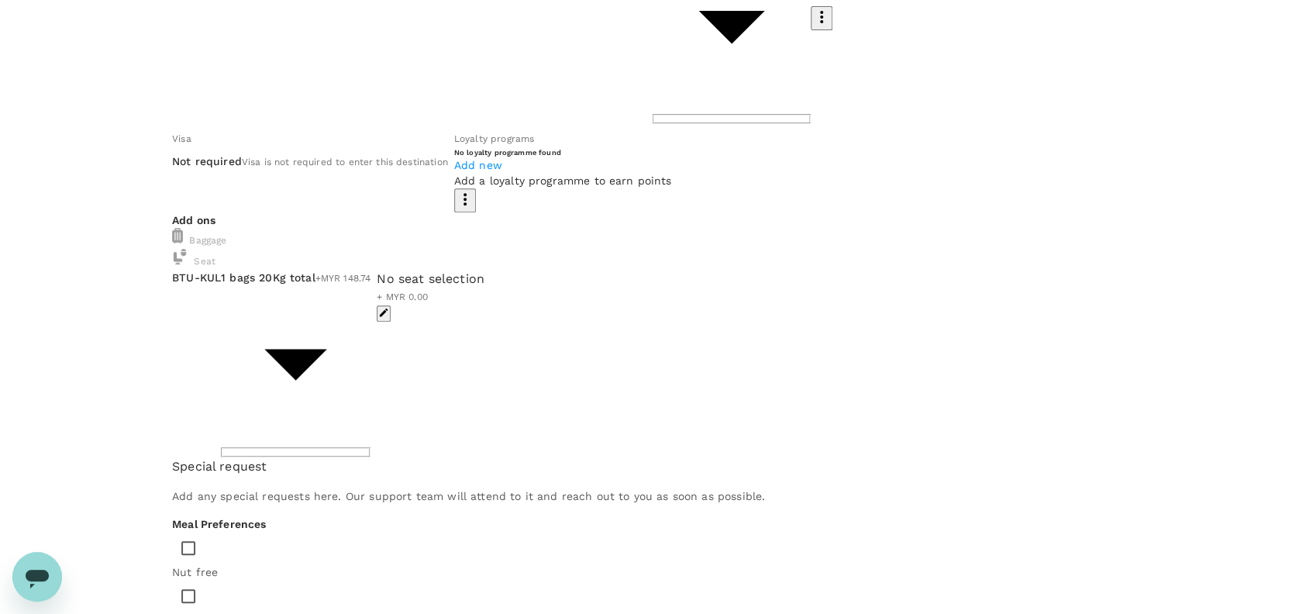
scroll to position [247, 0]
click at [205, 577] on input "checkbox" at bounding box center [188, 593] width 33 height 33
checkbox input "true"
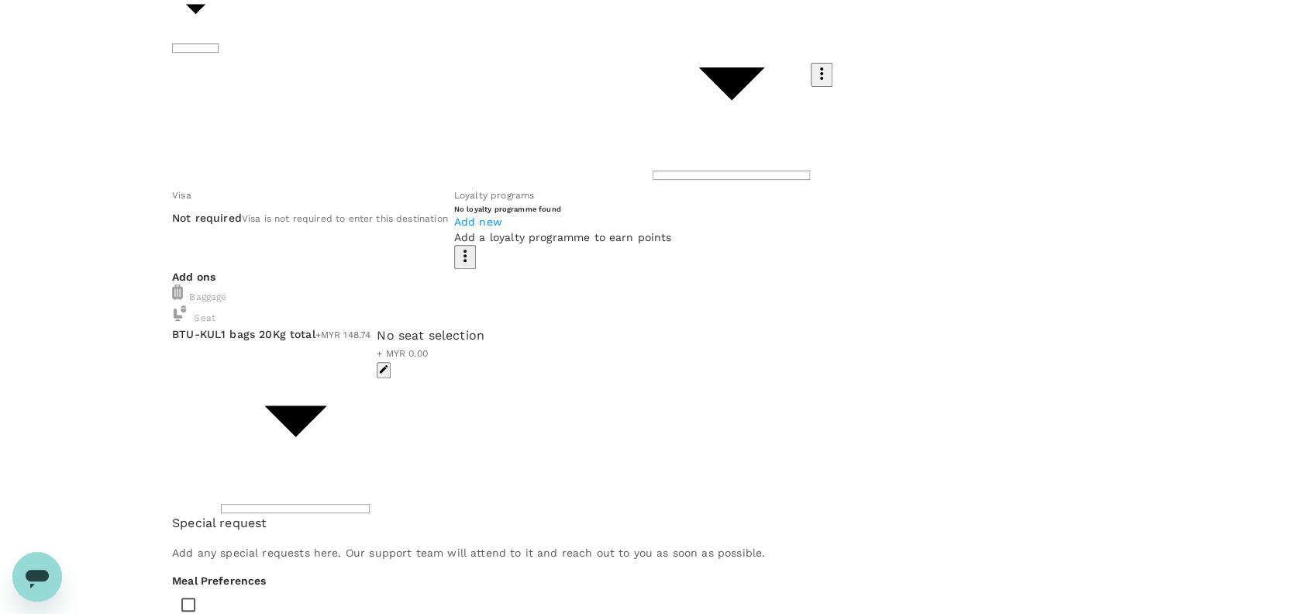
scroll to position [279, 0]
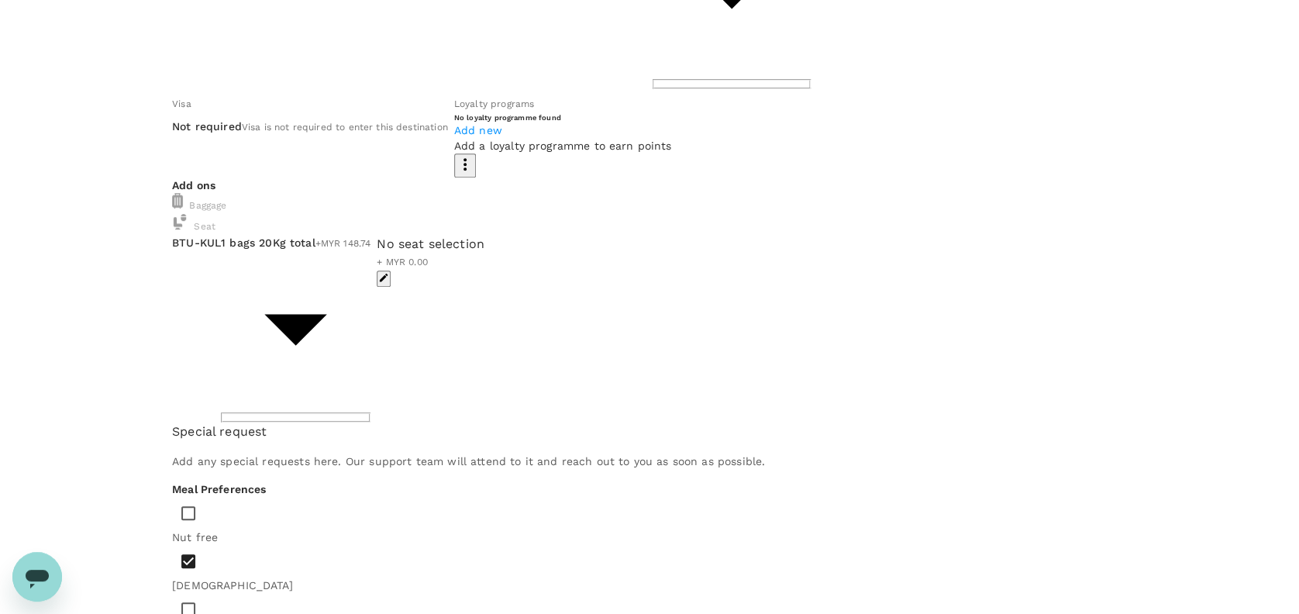
type textarea "a"
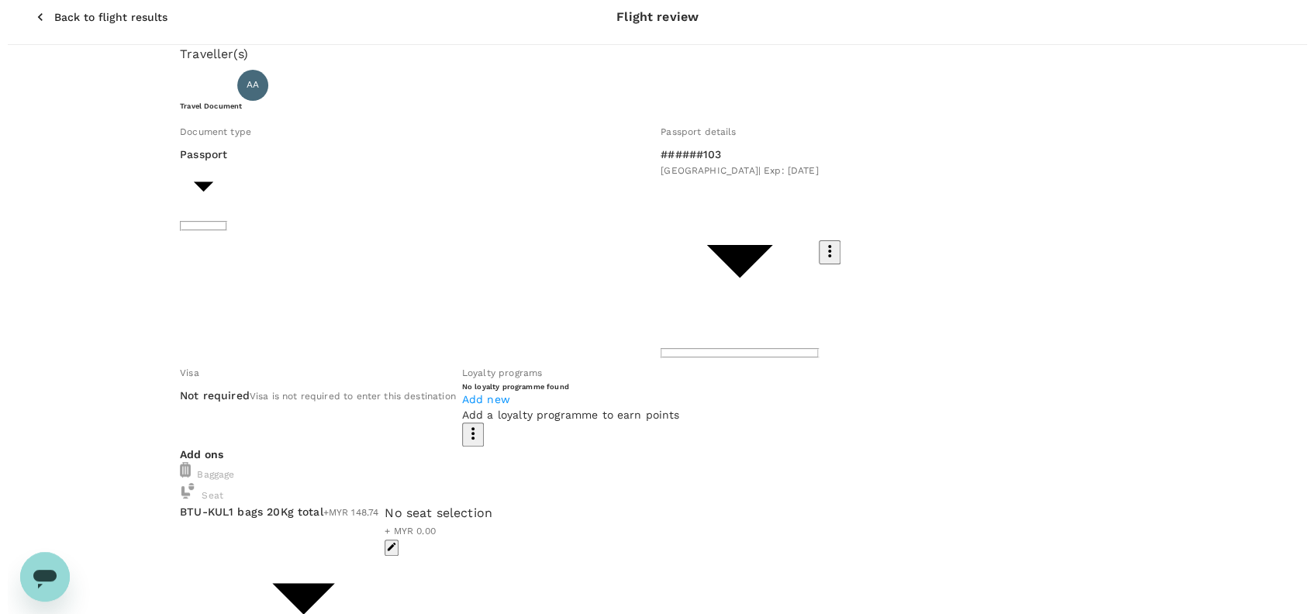
scroll to position [0, 0]
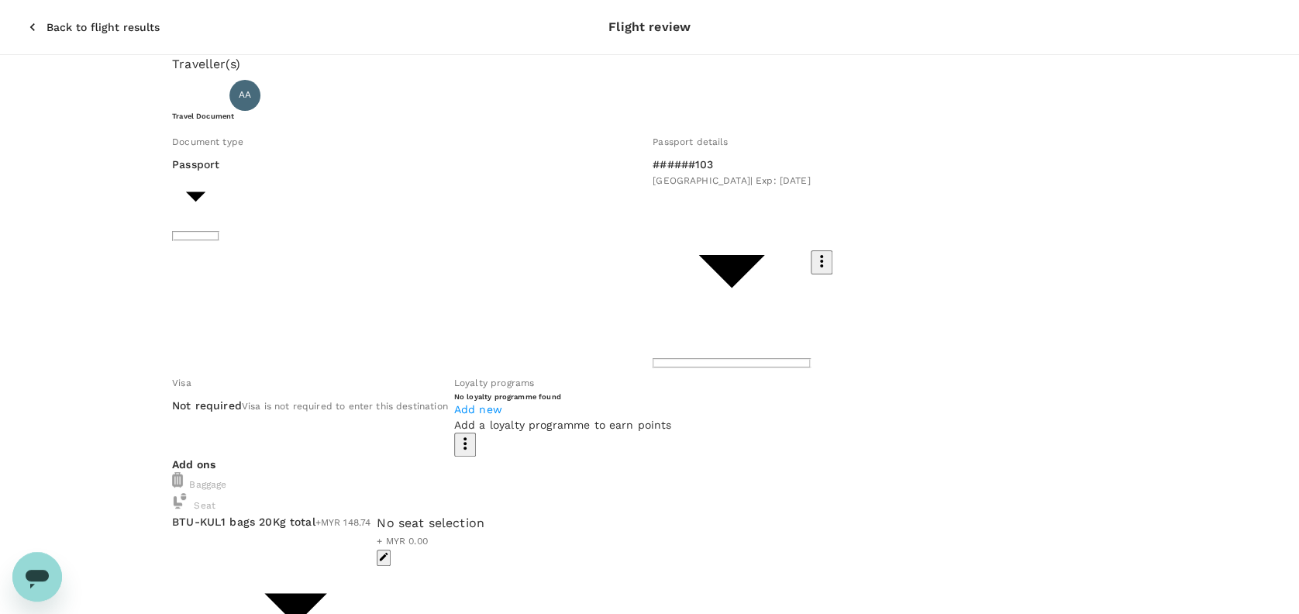
type textarea "Give any rice meal for me. No need to ask for approval. Just direct book and is…"
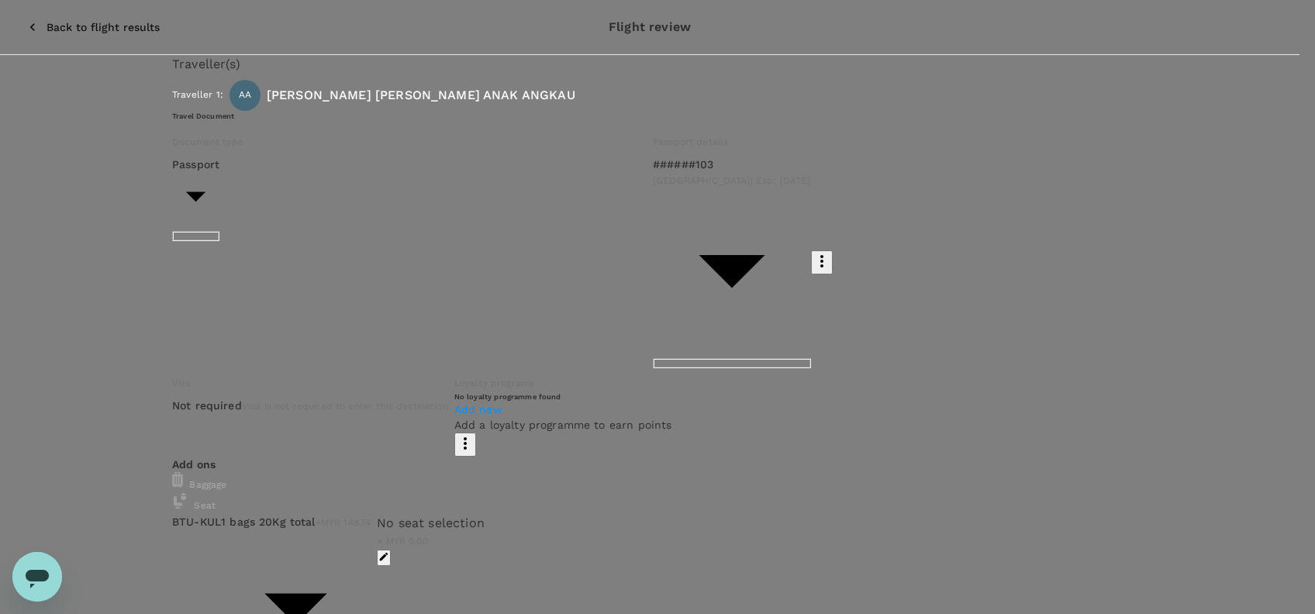
type input "9e254831-a140-43d4-90d9-f4bdc71b84d3"
paste textarea "Hi @Hariz / @Chathuranga, Requesting your approval for the flight below: PRJ NO…"
type textarea "Hi @Hariz / @Chathuranga, Requesting your approval for the flight below: PRJ NO…"
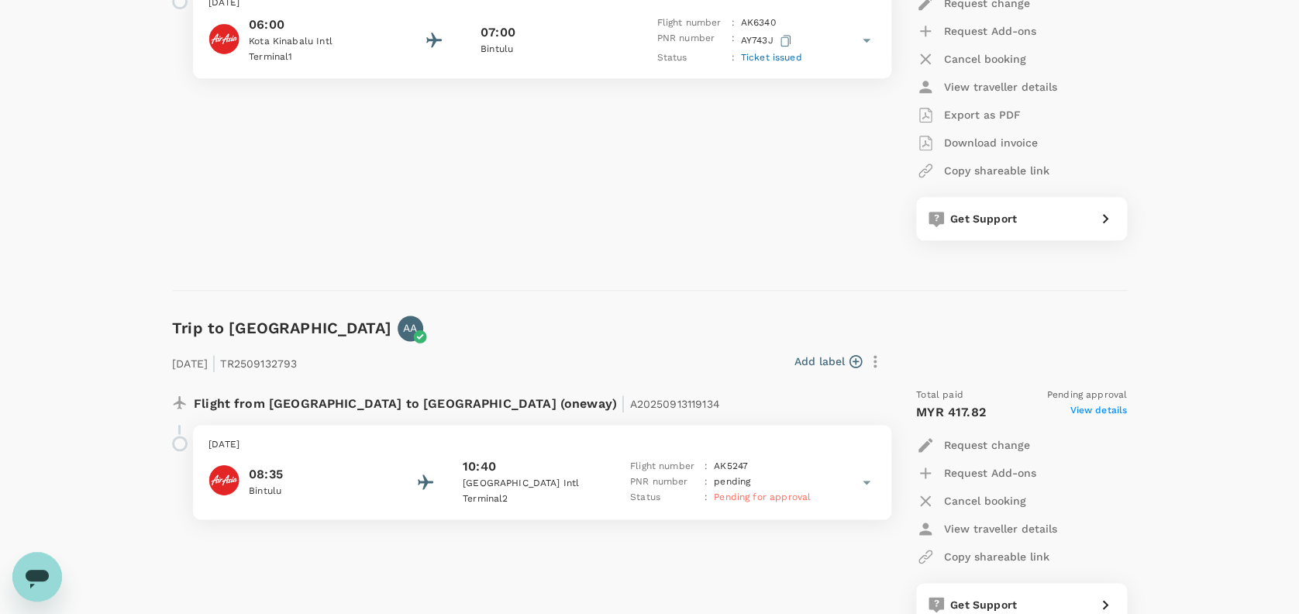
scroll to position [930, 0]
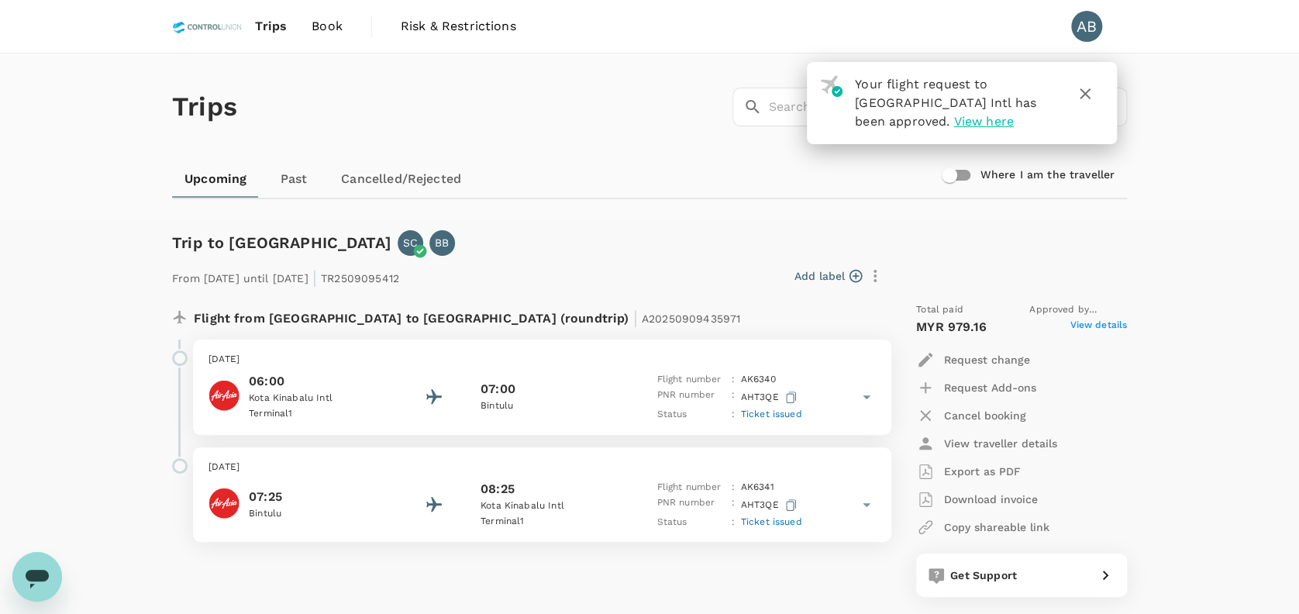
click at [590, 123] on div "Trips ​ ​" at bounding box center [646, 103] width 961 height 113
click at [1090, 91] on icon "button" at bounding box center [1085, 93] width 19 height 19
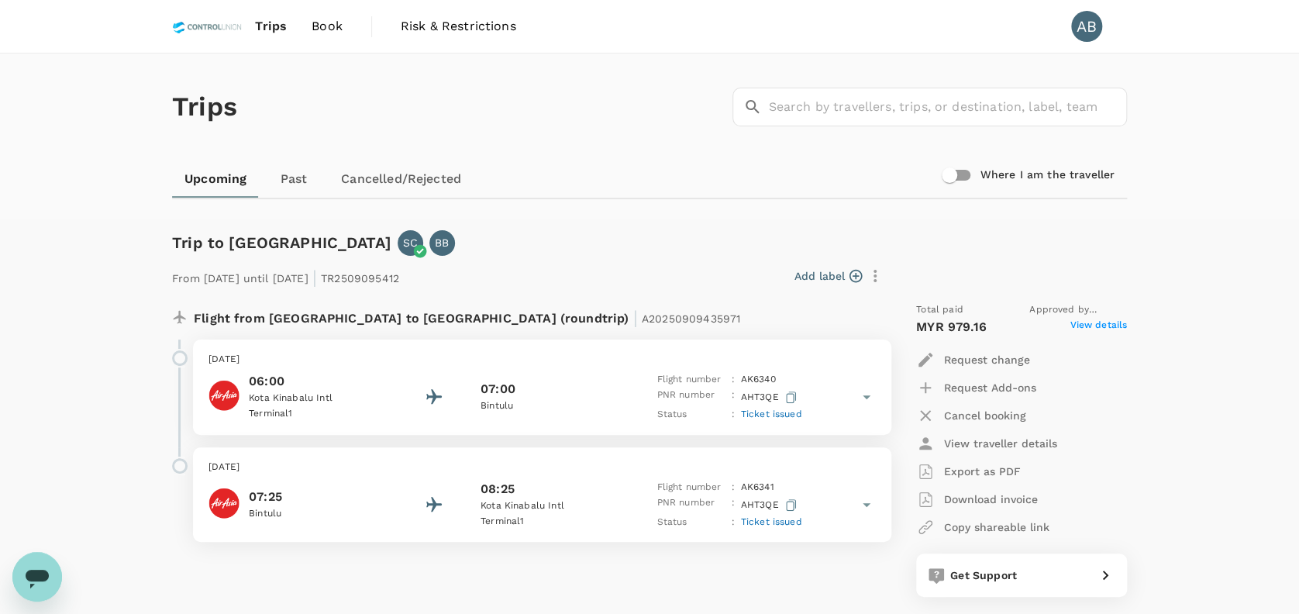
click at [632, 145] on div "Trips ​ ​" at bounding box center [646, 103] width 961 height 113
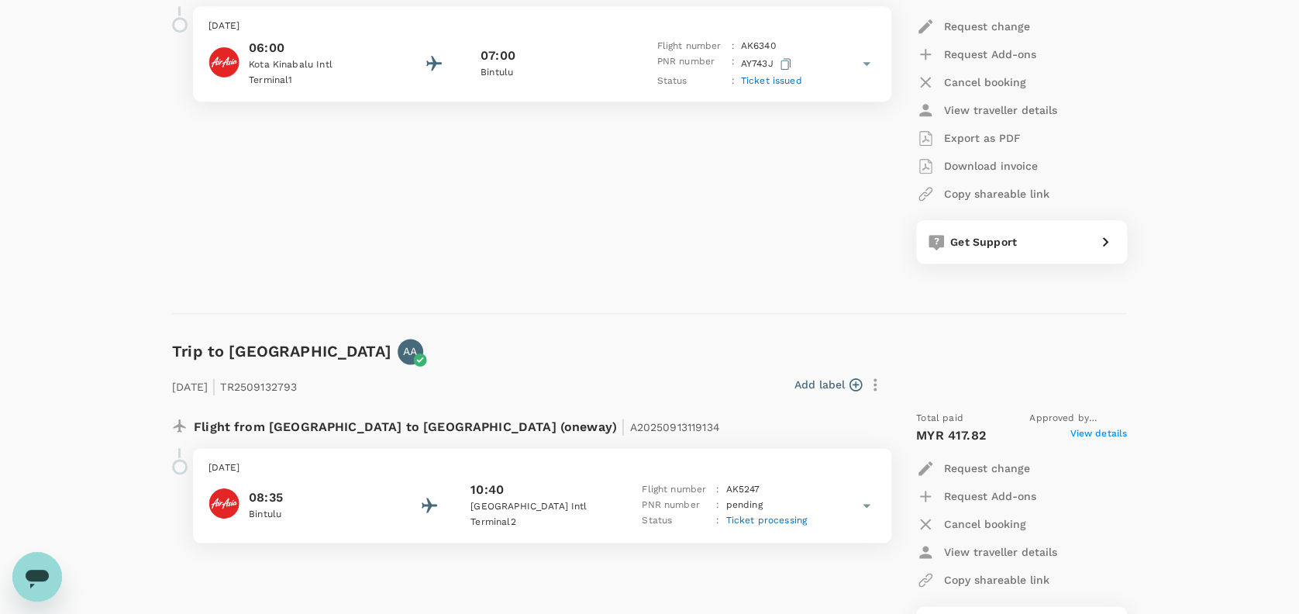
scroll to position [930, 0]
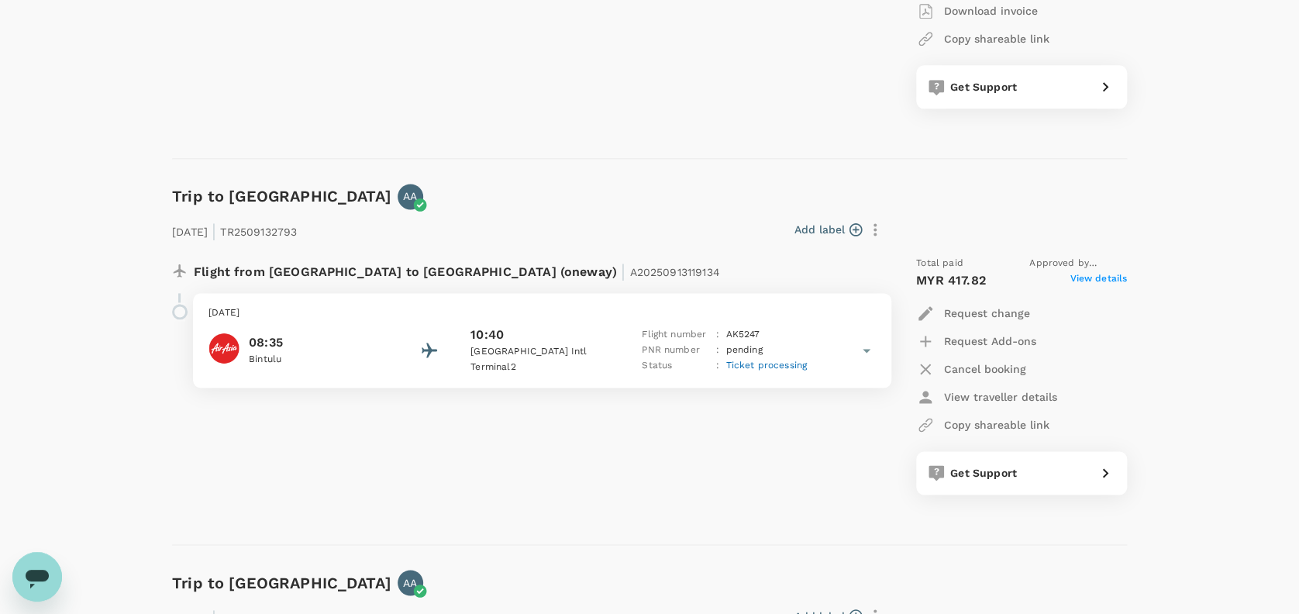
click at [722, 471] on div "Flight from [GEOGRAPHIC_DATA] to [GEOGRAPHIC_DATA] (oneway) | A20250913119134 […" at bounding box center [522, 375] width 725 height 264
click at [708, 463] on div "Flight from [GEOGRAPHIC_DATA] to [GEOGRAPHIC_DATA] (oneway) | A20250913119134 […" at bounding box center [522, 375] width 725 height 264
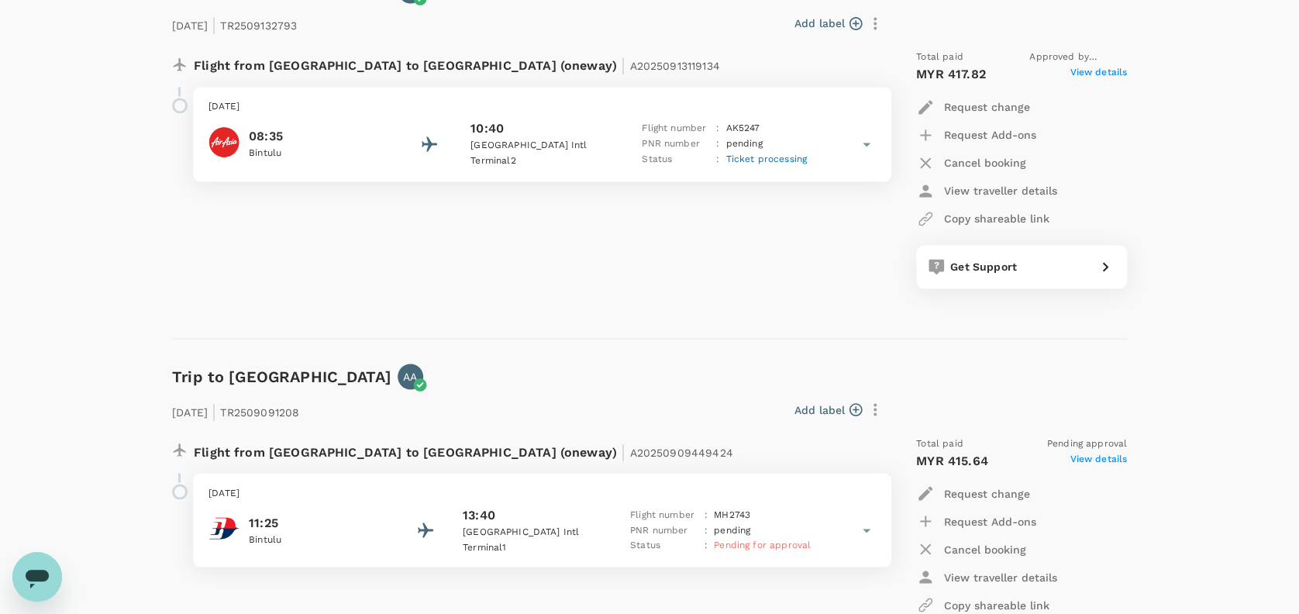
scroll to position [1033, 0]
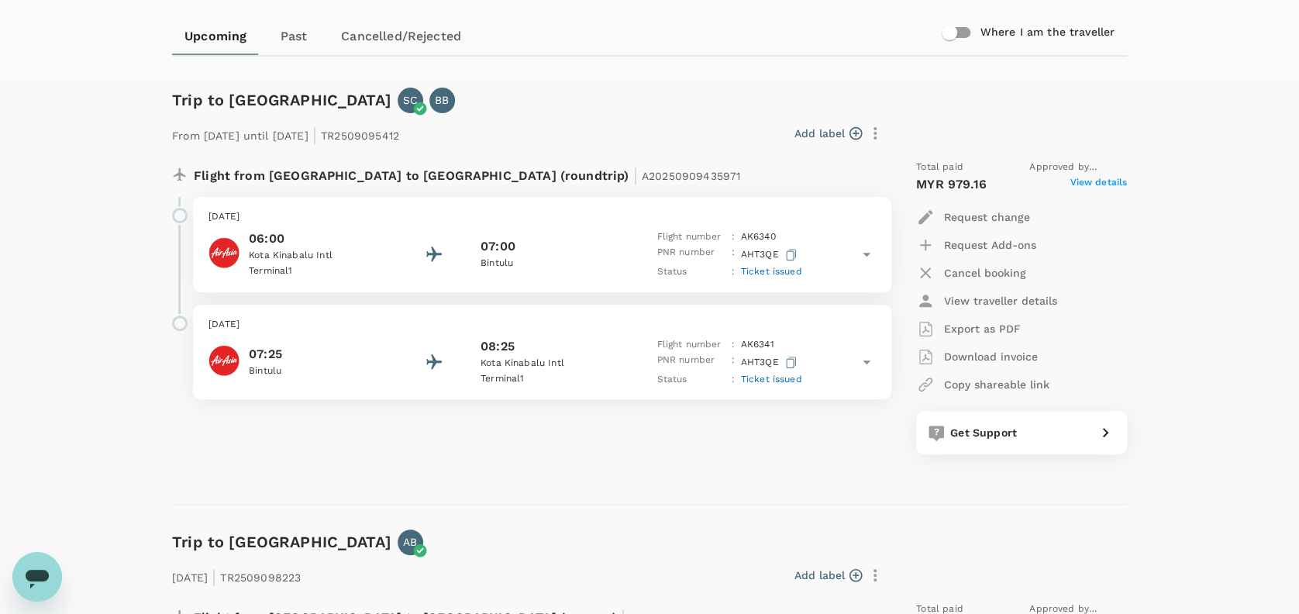
scroll to position [0, 0]
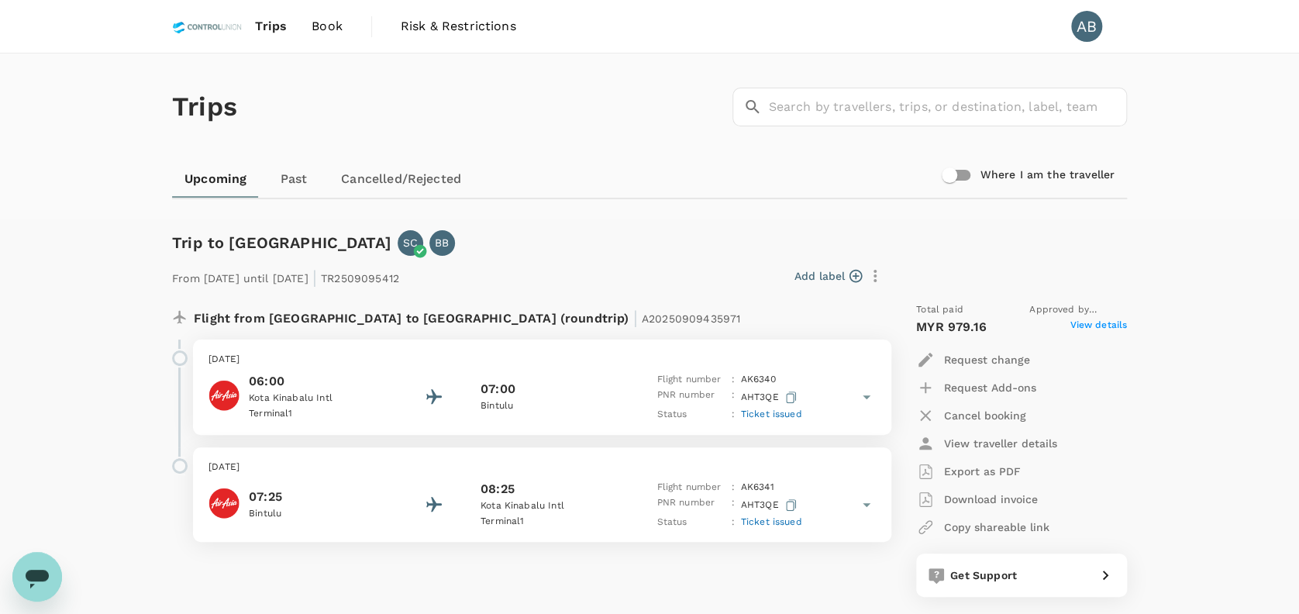
click at [651, 95] on div "Trips ​ ​" at bounding box center [646, 103] width 961 height 113
click at [335, 29] on span "Book" at bounding box center [327, 26] width 31 height 19
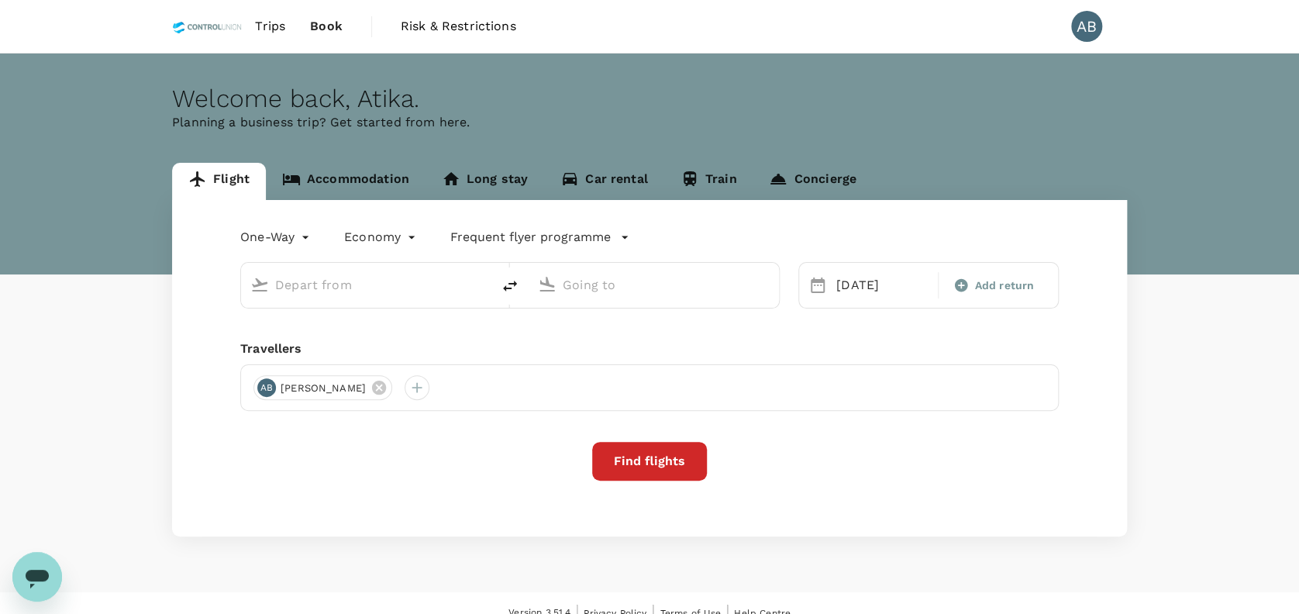
type input "Bintulu (BTU)"
type input "Kuala Lumpur Intl ([GEOGRAPHIC_DATA])"
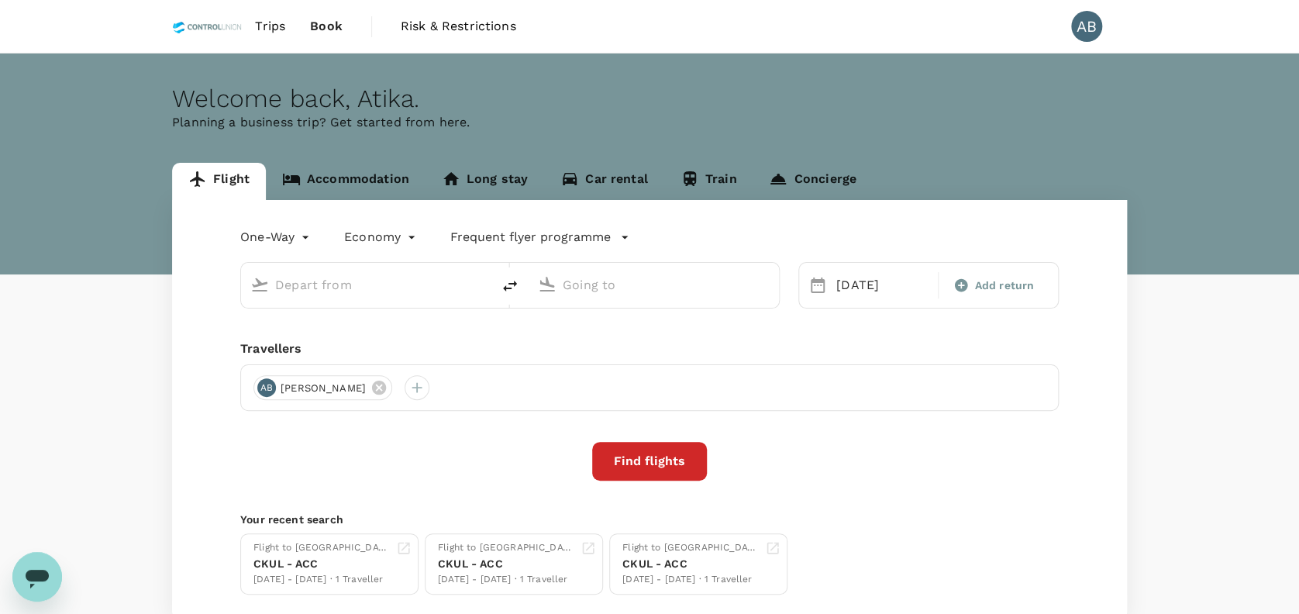
type input "Bintulu (BTU)"
type input "Kuala Lumpur Intl ([GEOGRAPHIC_DATA])"
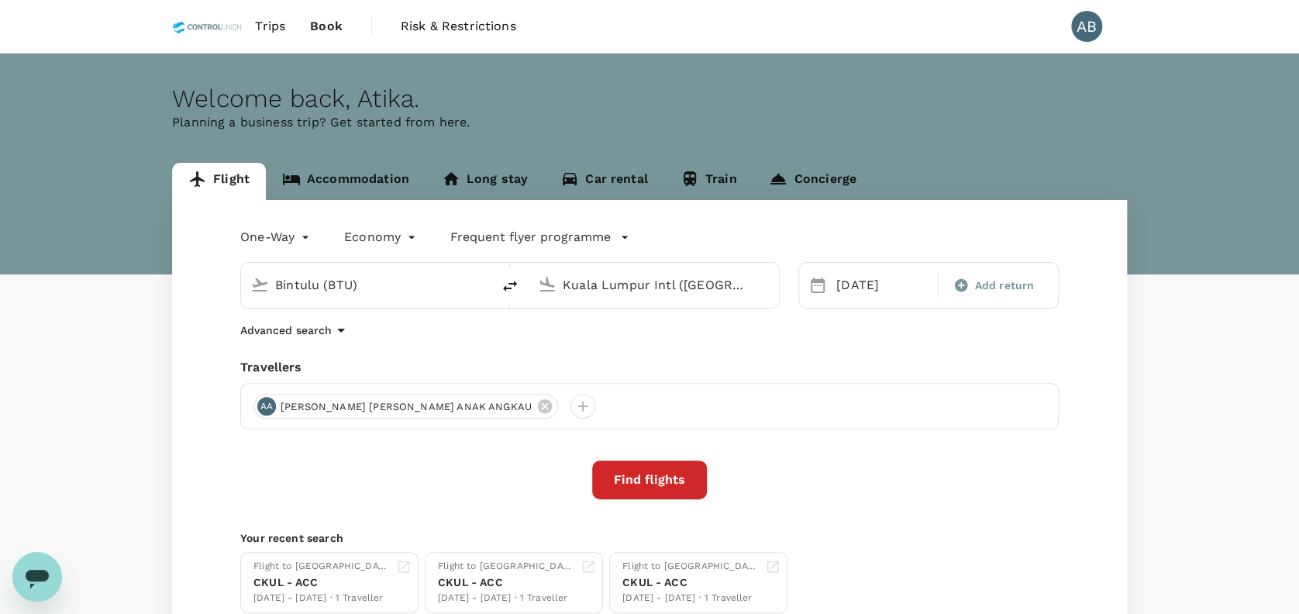
click at [624, 135] on div "Welcome back , [GEOGRAPHIC_DATA] . Planning a business trip? Get started from h…" at bounding box center [649, 163] width 1299 height 221
click at [541, 71] on div "Welcome back , [GEOGRAPHIC_DATA] . Planning a business trip? Get started from h…" at bounding box center [649, 163] width 1299 height 221
click at [1086, 17] on div "AB" at bounding box center [1086, 26] width 31 height 31
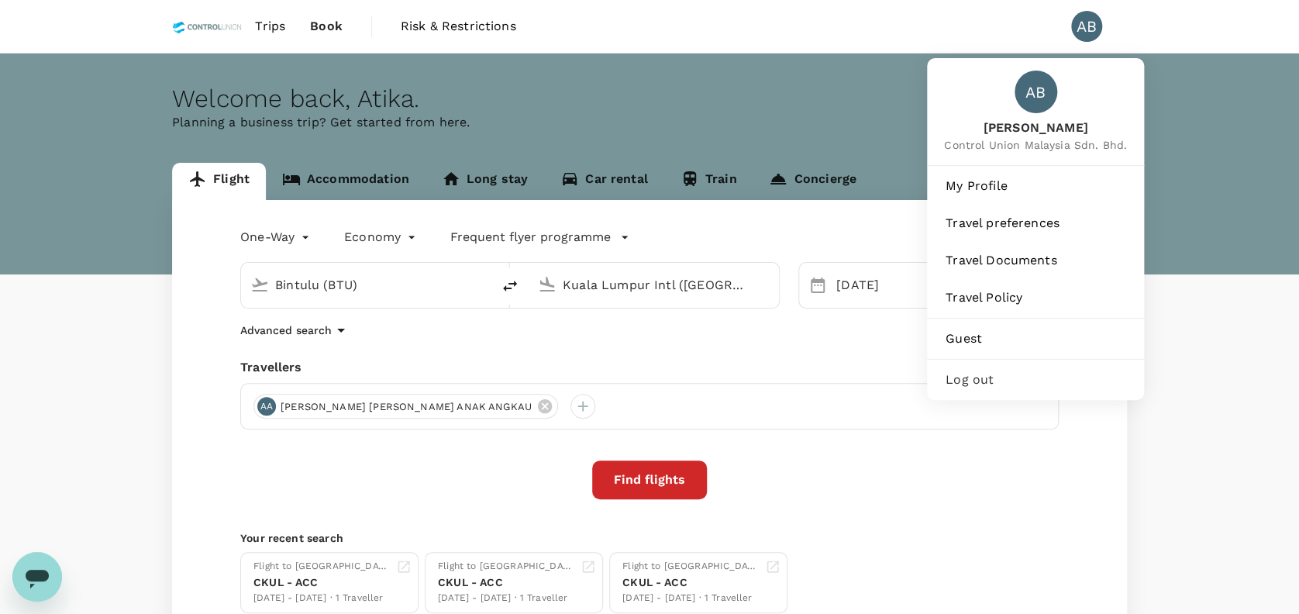
click at [1085, 37] on div "AB" at bounding box center [1086, 26] width 31 height 31
click at [1091, 24] on div "AB" at bounding box center [1086, 26] width 31 height 31
click at [980, 336] on span "Guest" at bounding box center [1036, 338] width 180 height 19
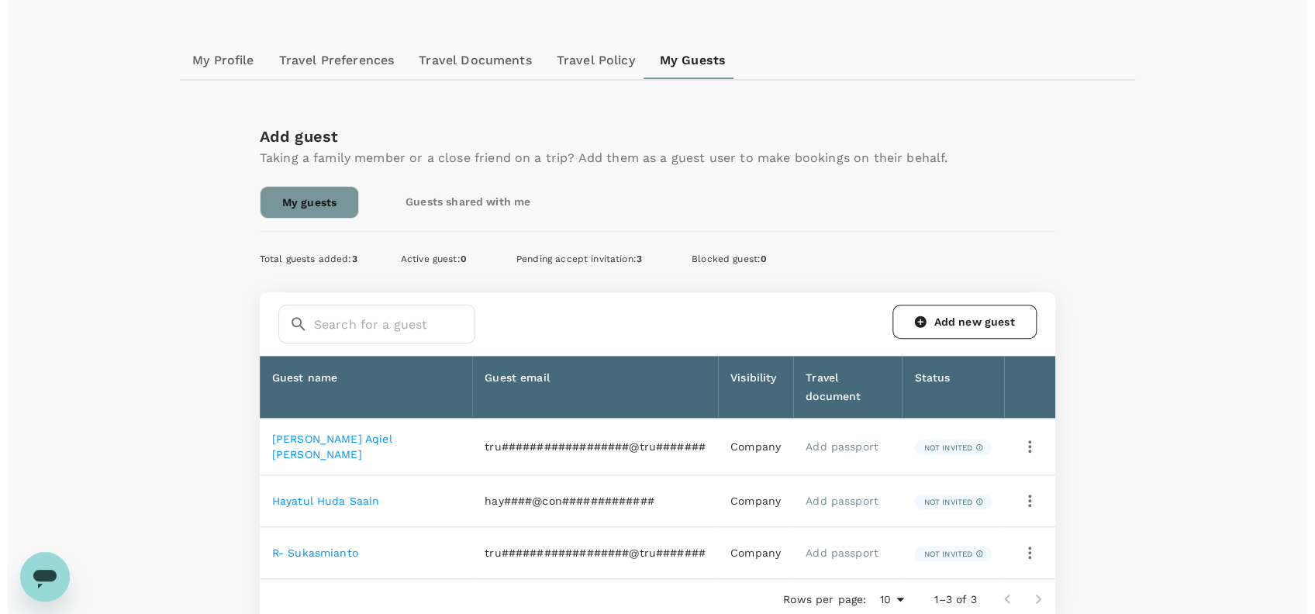
scroll to position [259, 0]
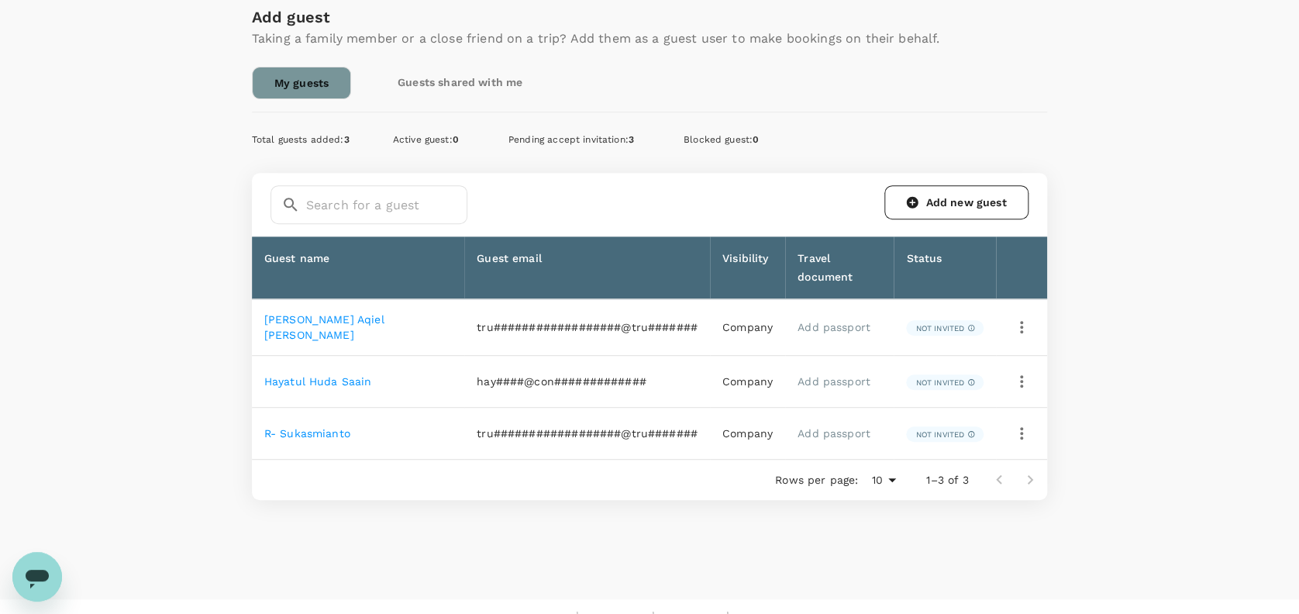
click at [1017, 424] on icon "button" at bounding box center [1021, 433] width 19 height 19
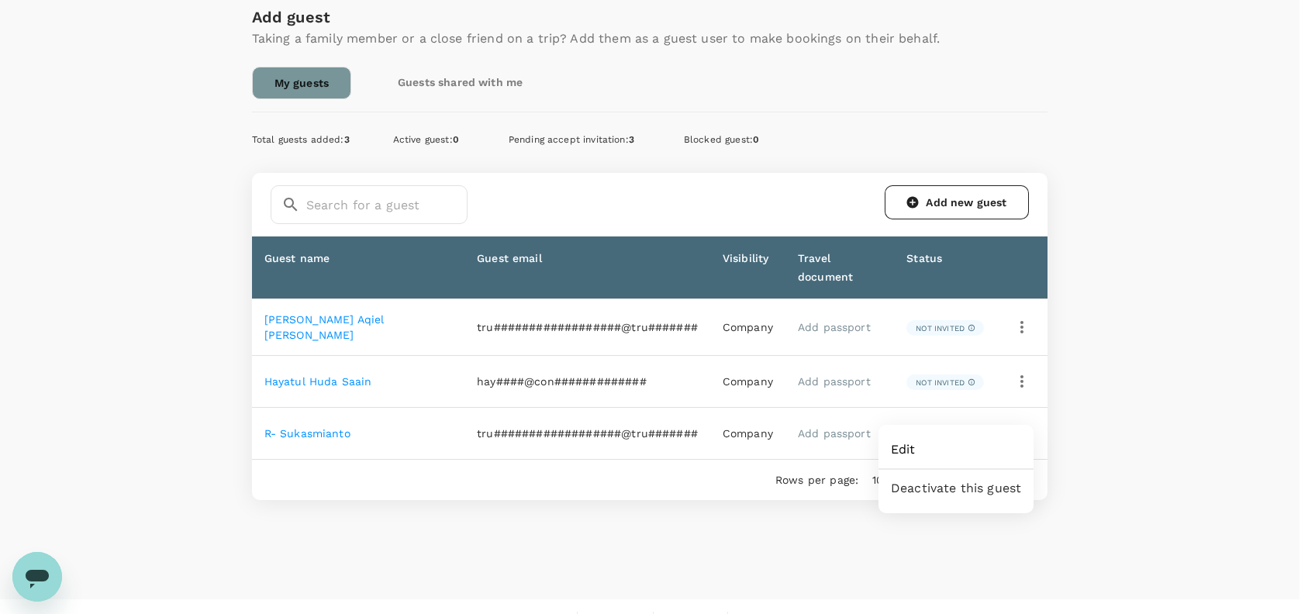
click at [911, 449] on span "Edit" at bounding box center [956, 449] width 130 height 19
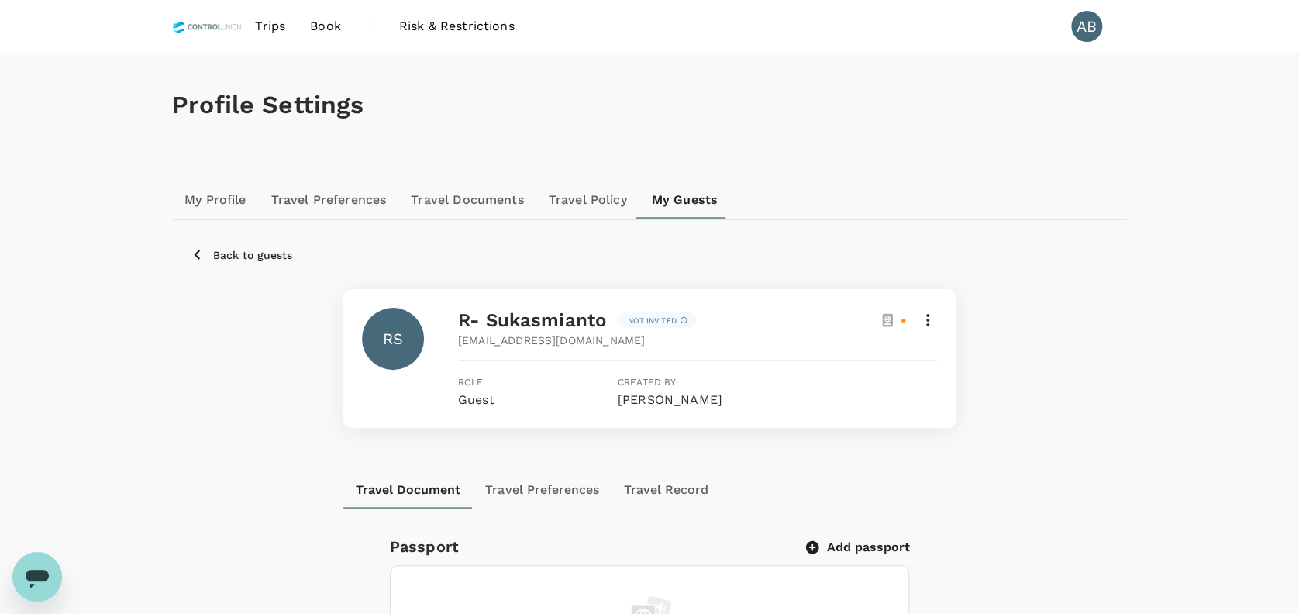
click at [929, 320] on icon at bounding box center [927, 320] width 3 height 12
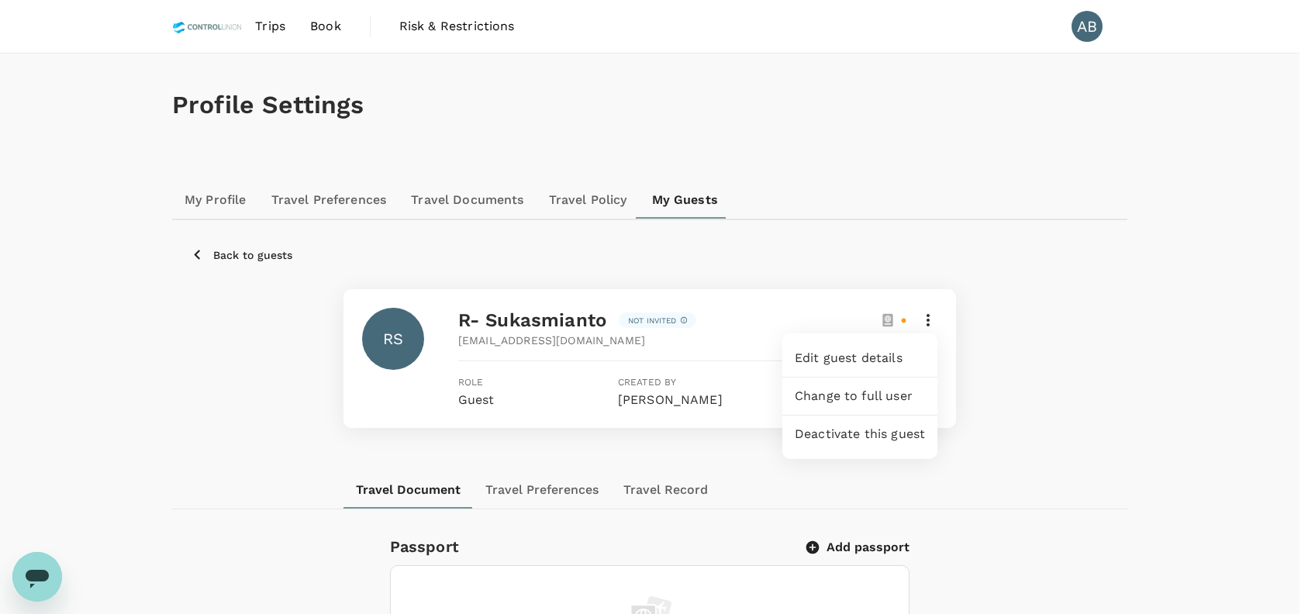
click at [832, 357] on span "Edit guest details" at bounding box center [859, 358] width 130 height 19
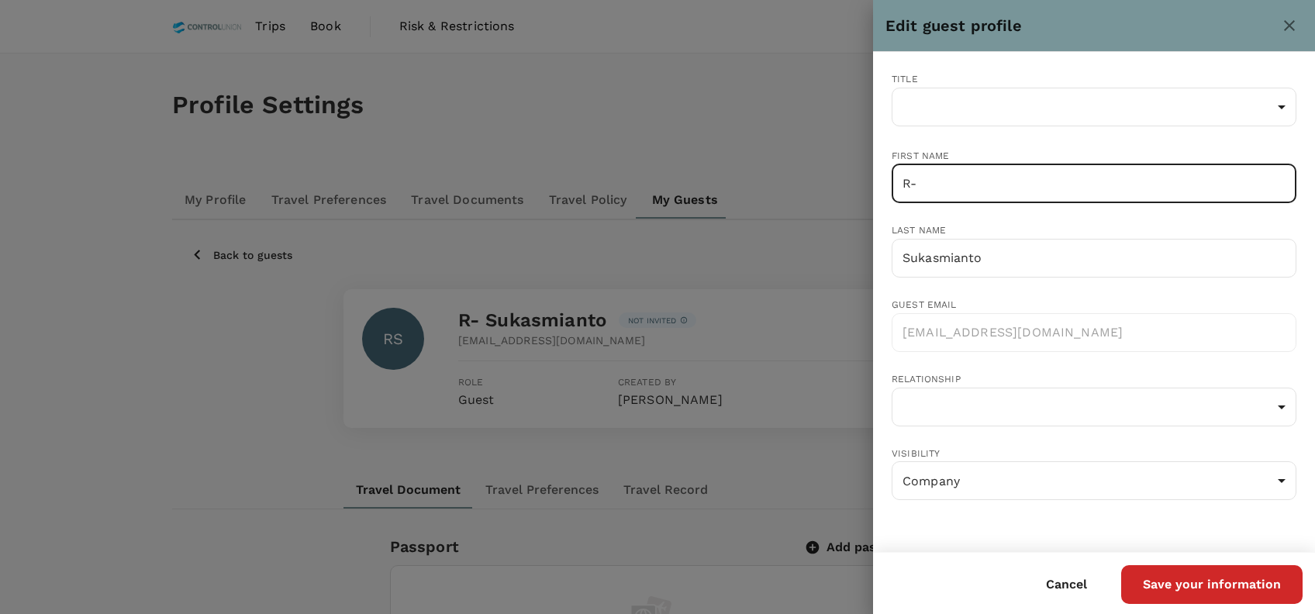
click at [940, 181] on input "R-" at bounding box center [1093, 183] width 405 height 39
type input "RR"
click at [1232, 589] on button "Save your information" at bounding box center [1211, 584] width 181 height 39
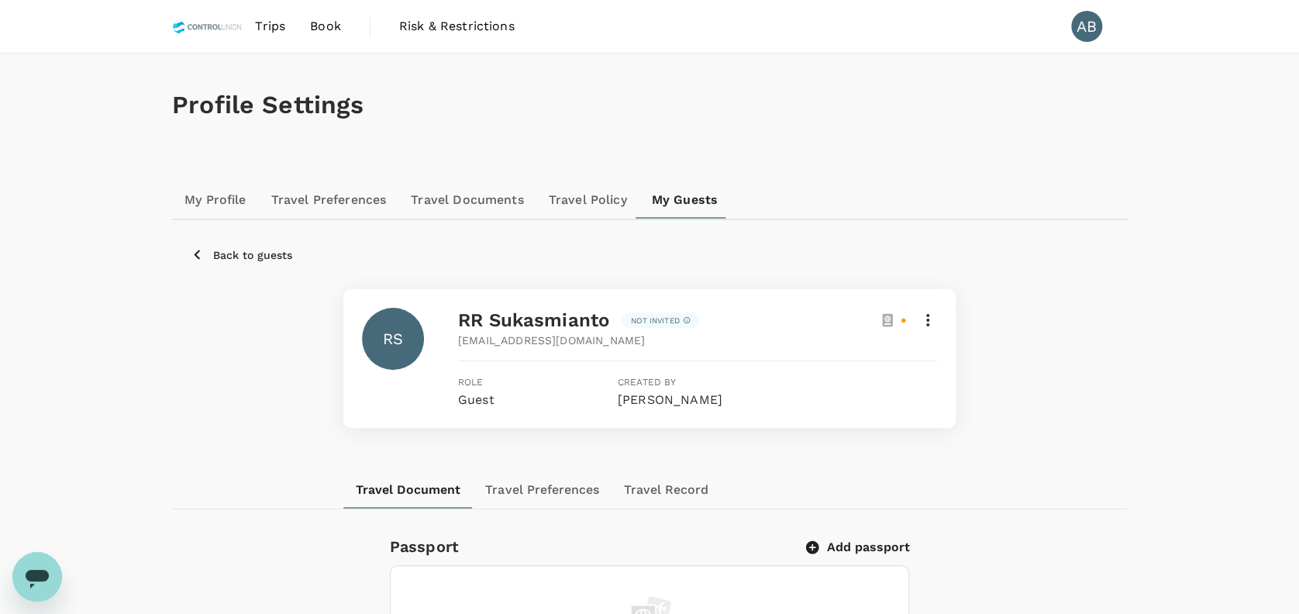
click at [938, 329] on div "RS RR Sukasmianto Not invited [EMAIL_ADDRESS][DOMAIN_NAME] Role Guest Created b…" at bounding box center [649, 358] width 612 height 139
click at [934, 319] on icon at bounding box center [927, 320] width 19 height 19
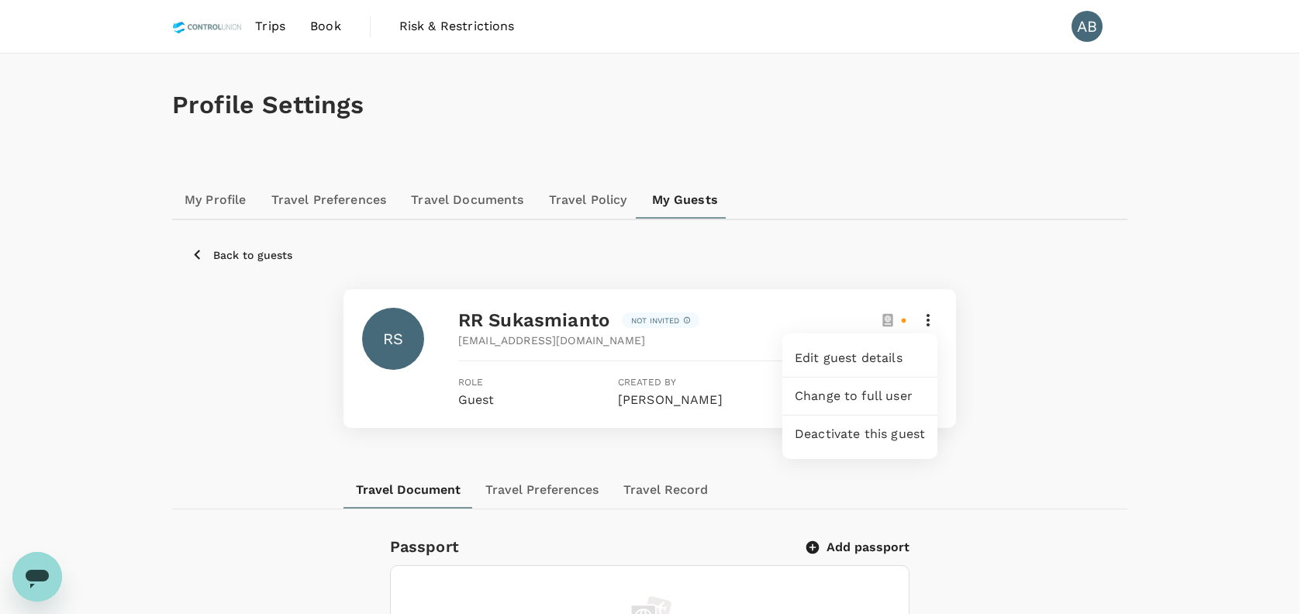
click at [840, 355] on span "Edit guest details" at bounding box center [859, 358] width 130 height 19
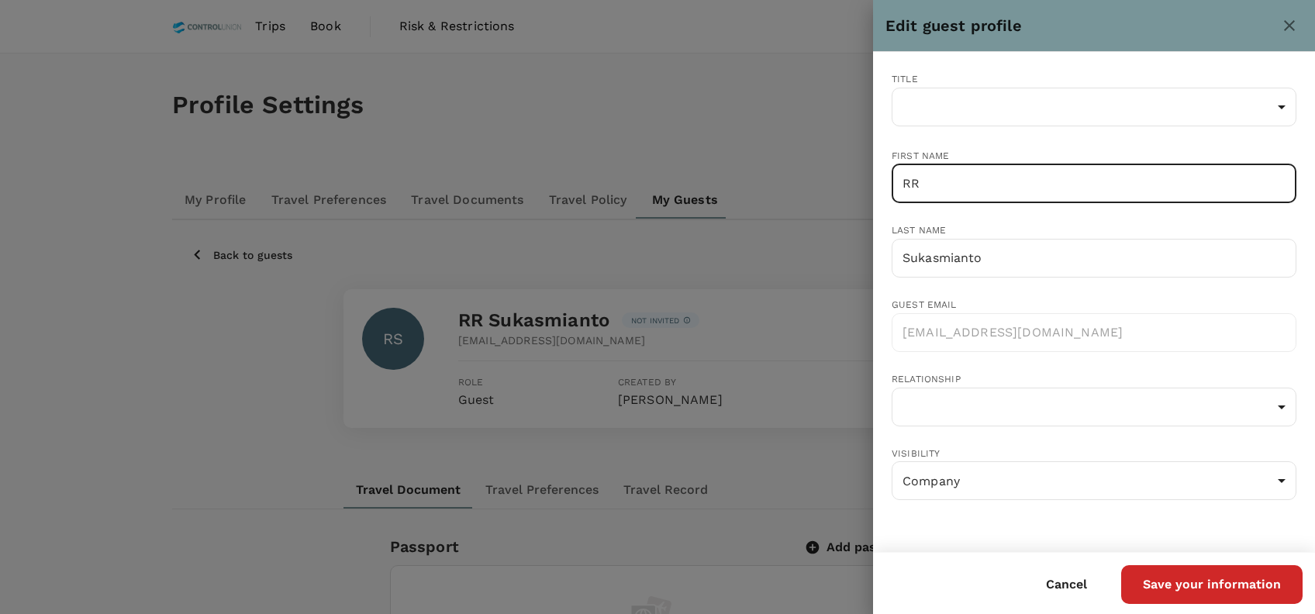
click at [935, 181] on input "RR" at bounding box center [1093, 183] width 405 height 39
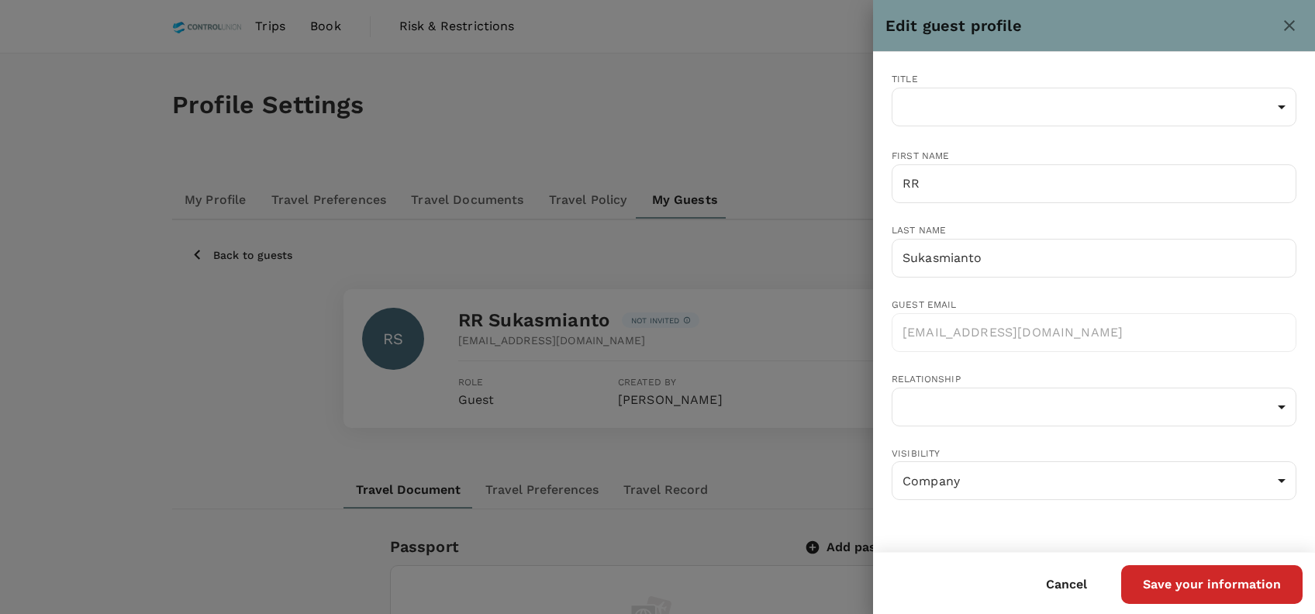
click at [781, 246] on div at bounding box center [657, 307] width 1315 height 614
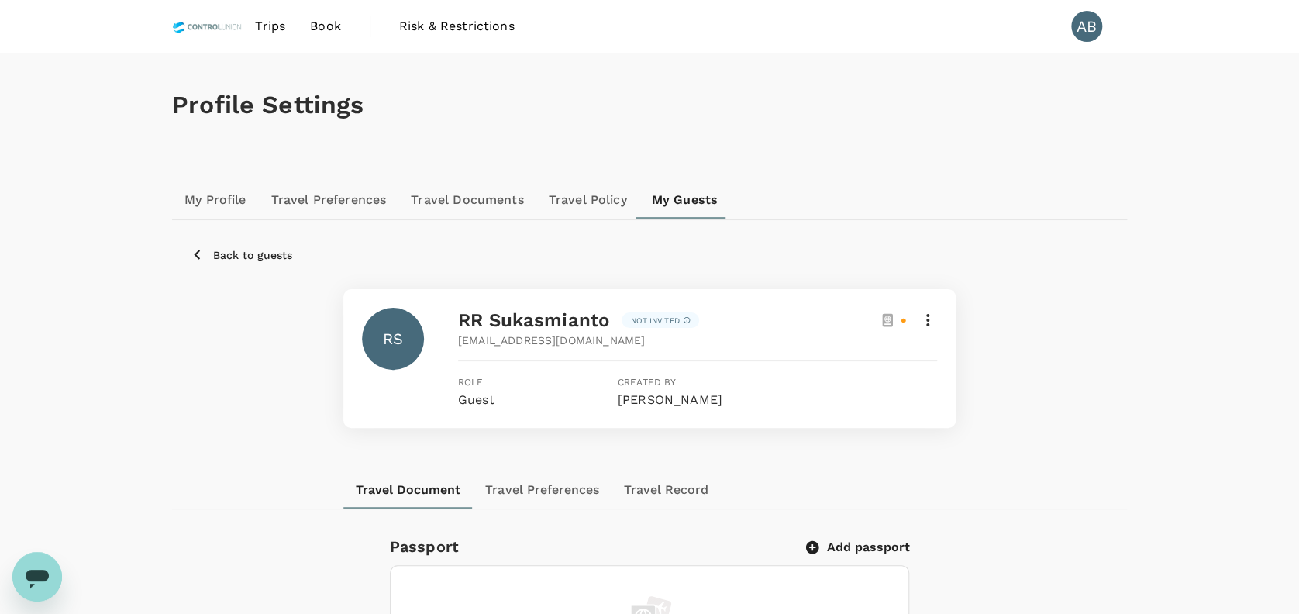
click at [193, 403] on div "RS RR Sukasmianto Not invited [EMAIL_ADDRESS][DOMAIN_NAME] Role Guest Created b…" at bounding box center [650, 358] width 918 height 139
